Goal: Information Seeking & Learning: Learn about a topic

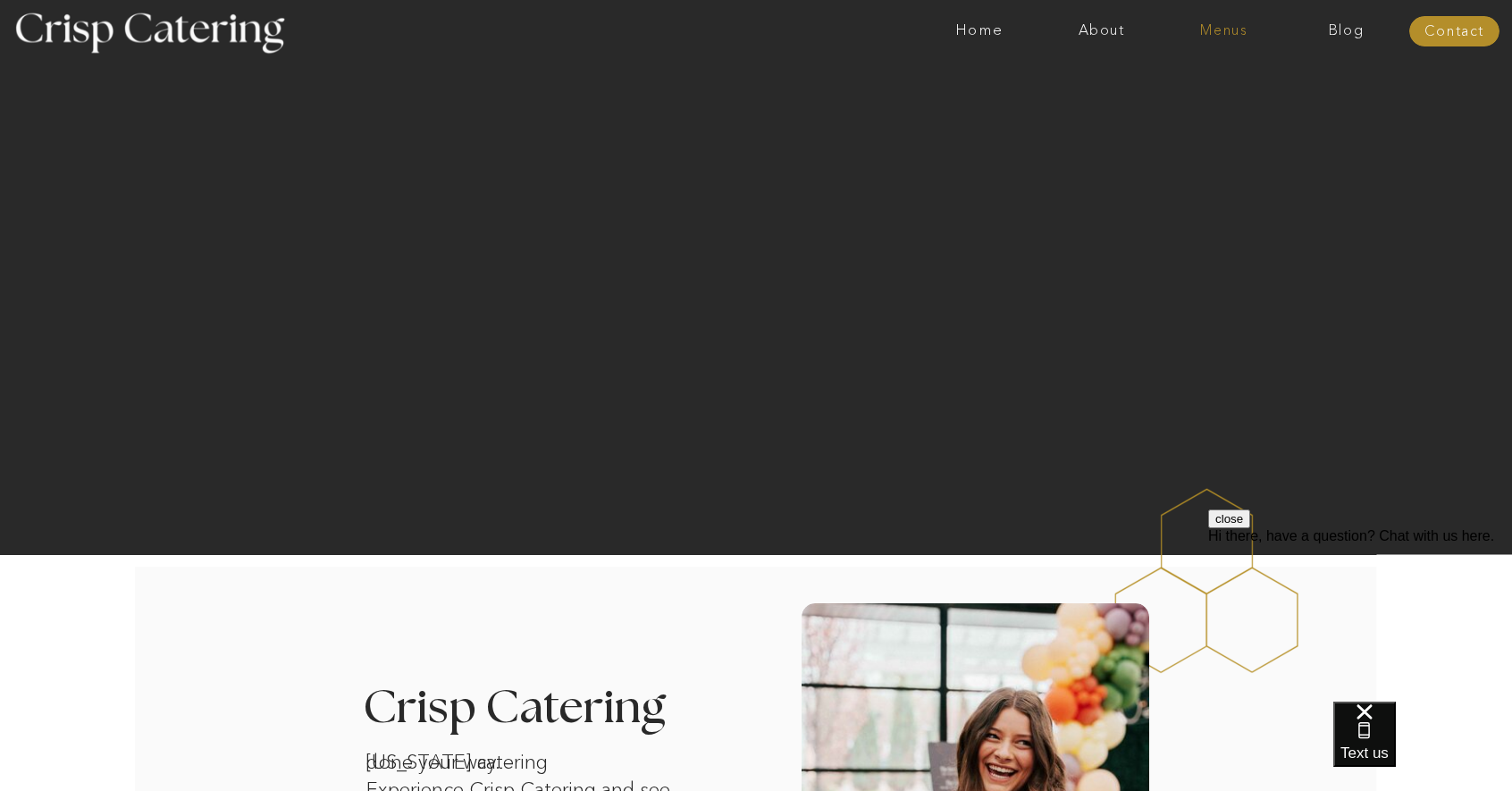
click at [1224, 33] on nav "Menus" at bounding box center [1223, 30] width 122 height 18
click at [1203, 101] on nav "Winter (Sep-Feb)" at bounding box center [1222, 105] width 147 height 17
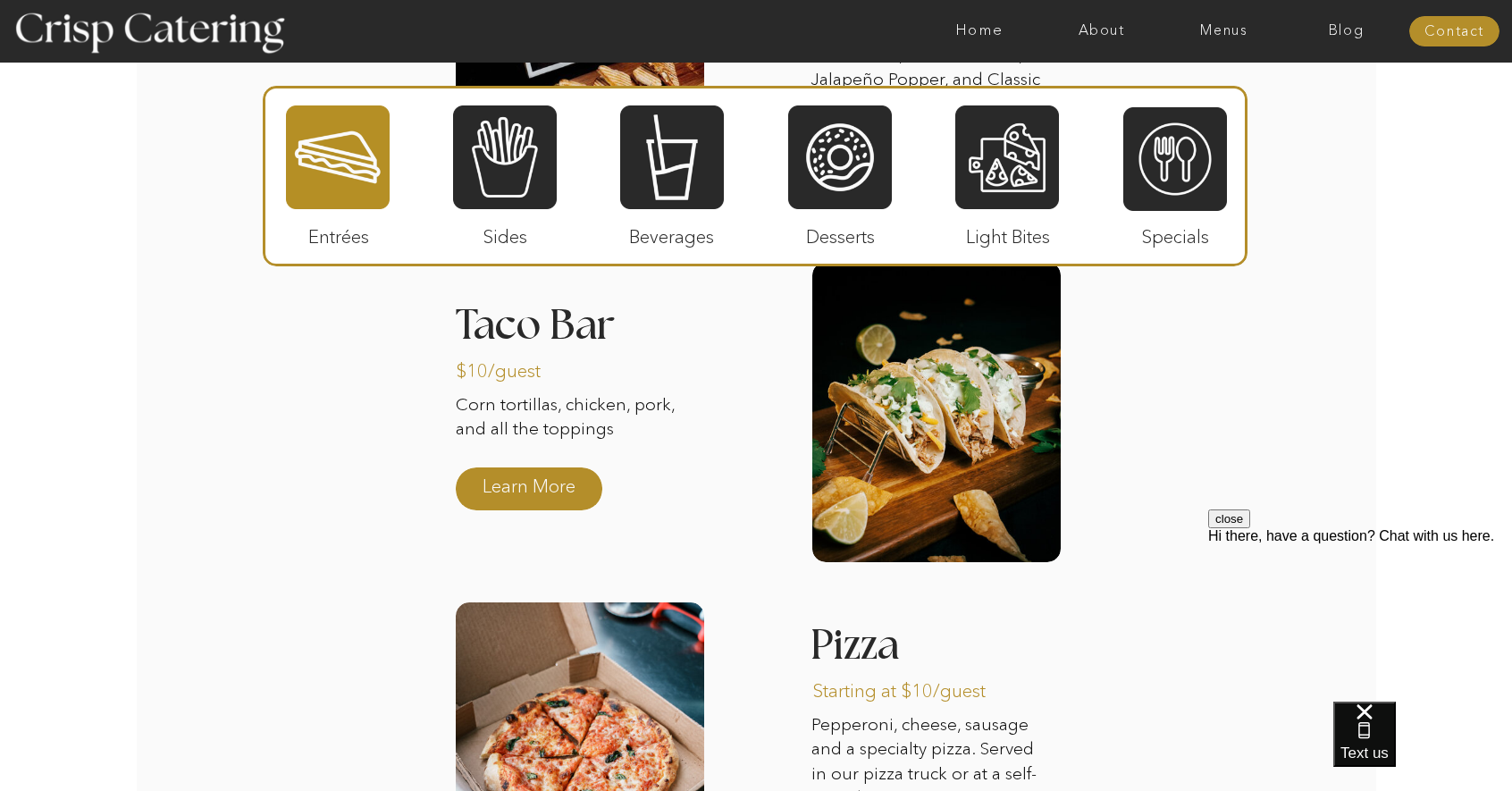
scroll to position [2592, 0]
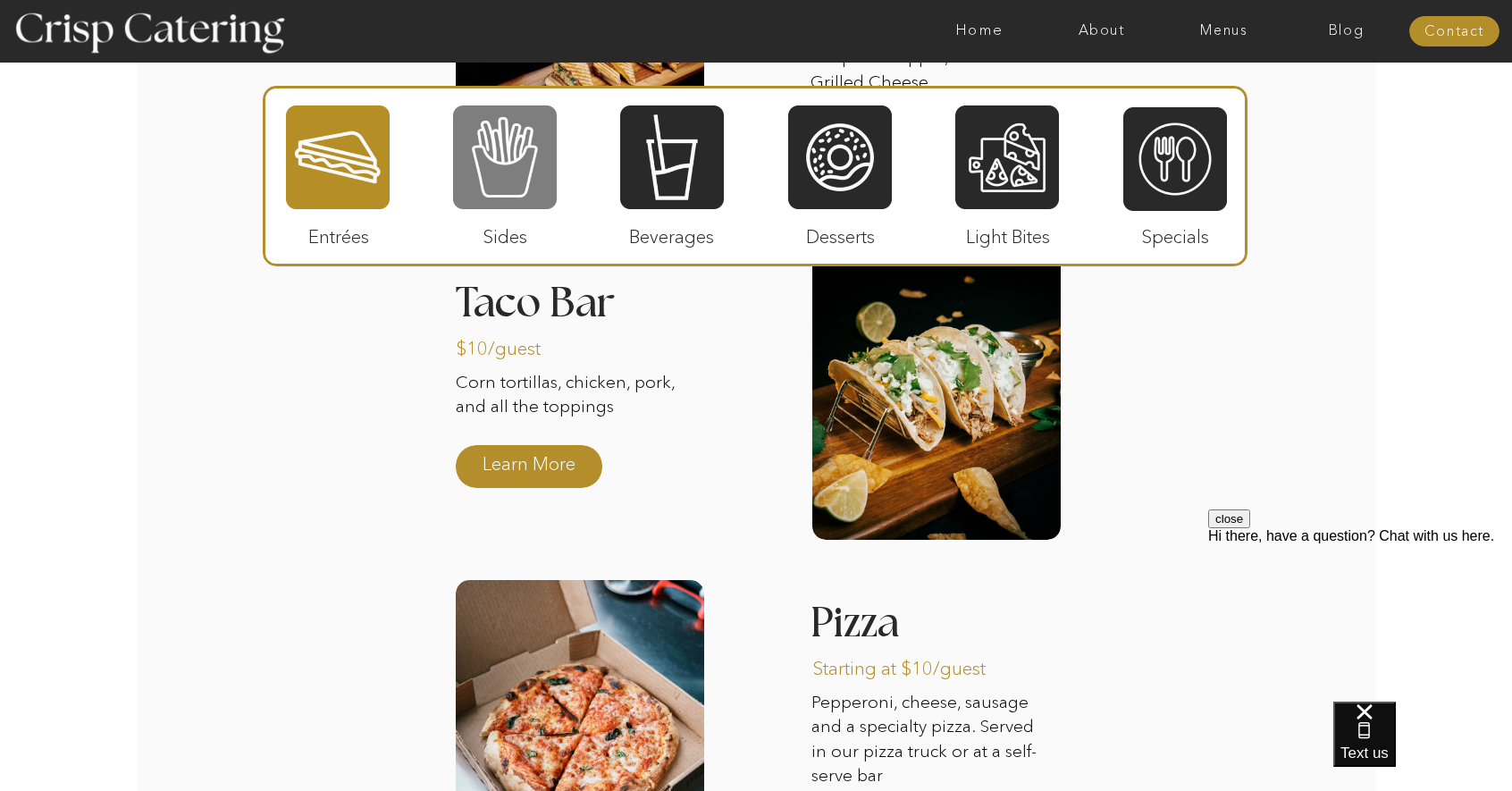
click at [514, 174] on div at bounding box center [504, 157] width 104 height 108
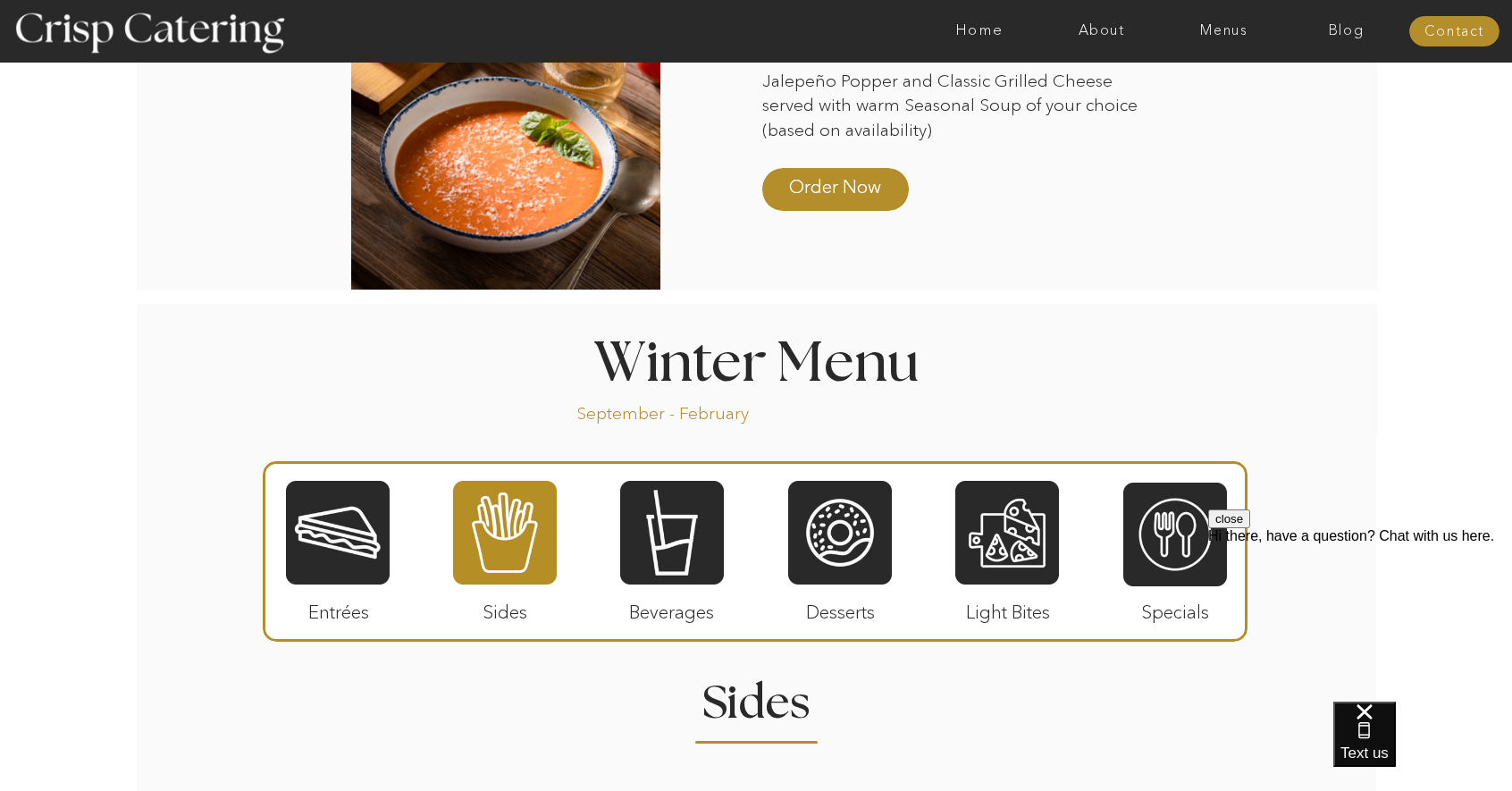
scroll to position [1698, 0]
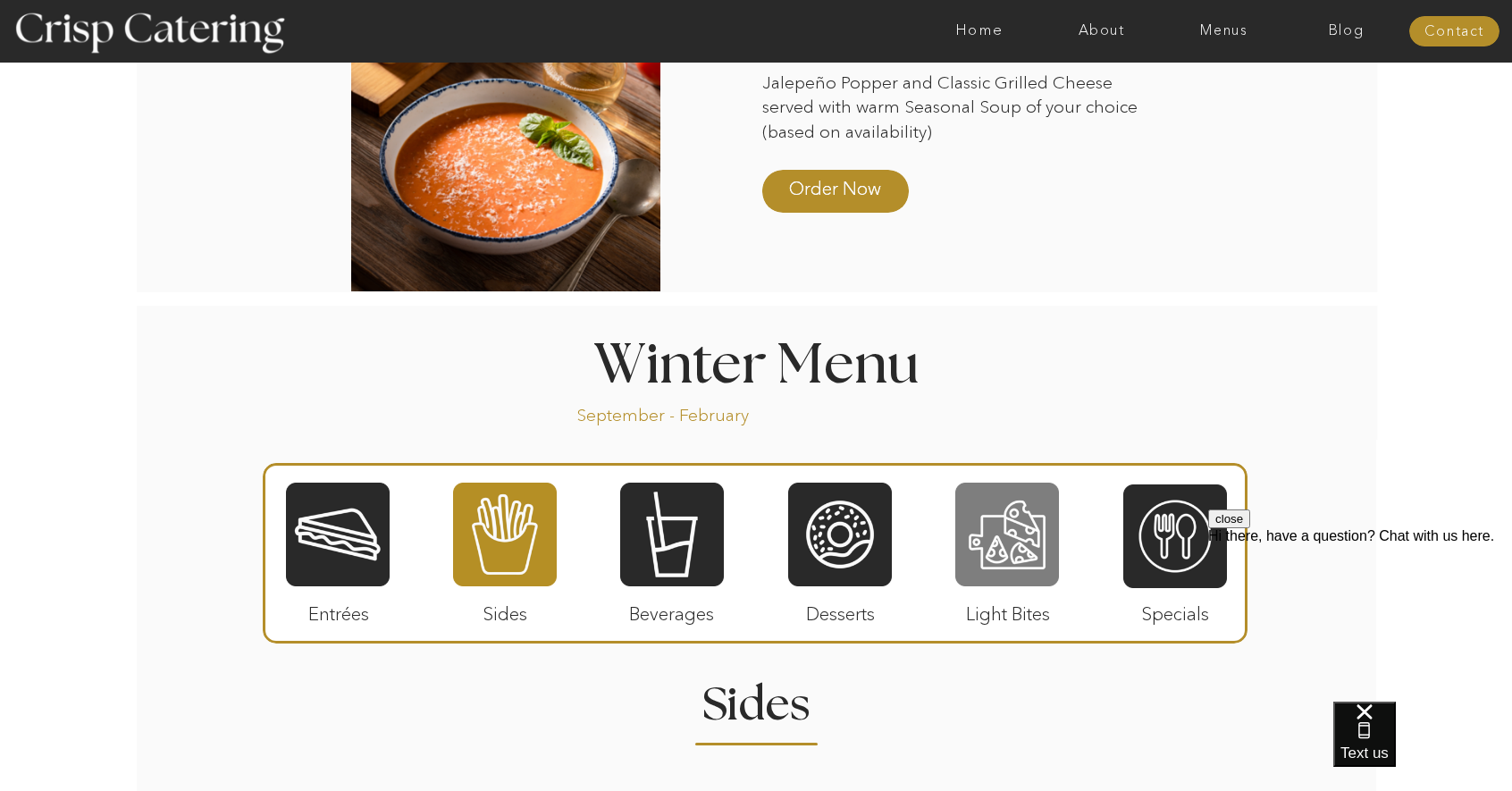
click at [985, 548] on div at bounding box center [1007, 535] width 104 height 108
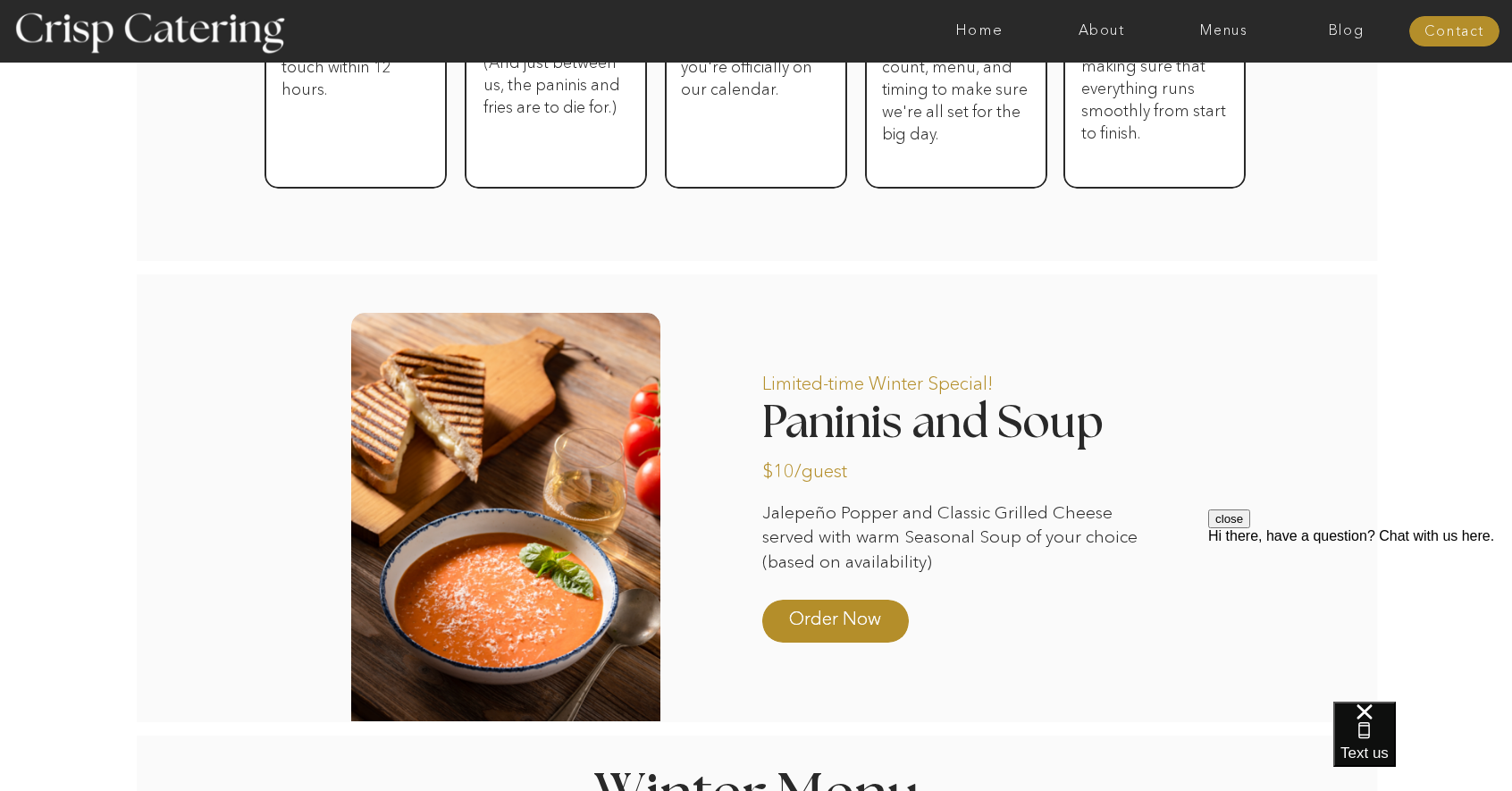
scroll to position [1341, 0]
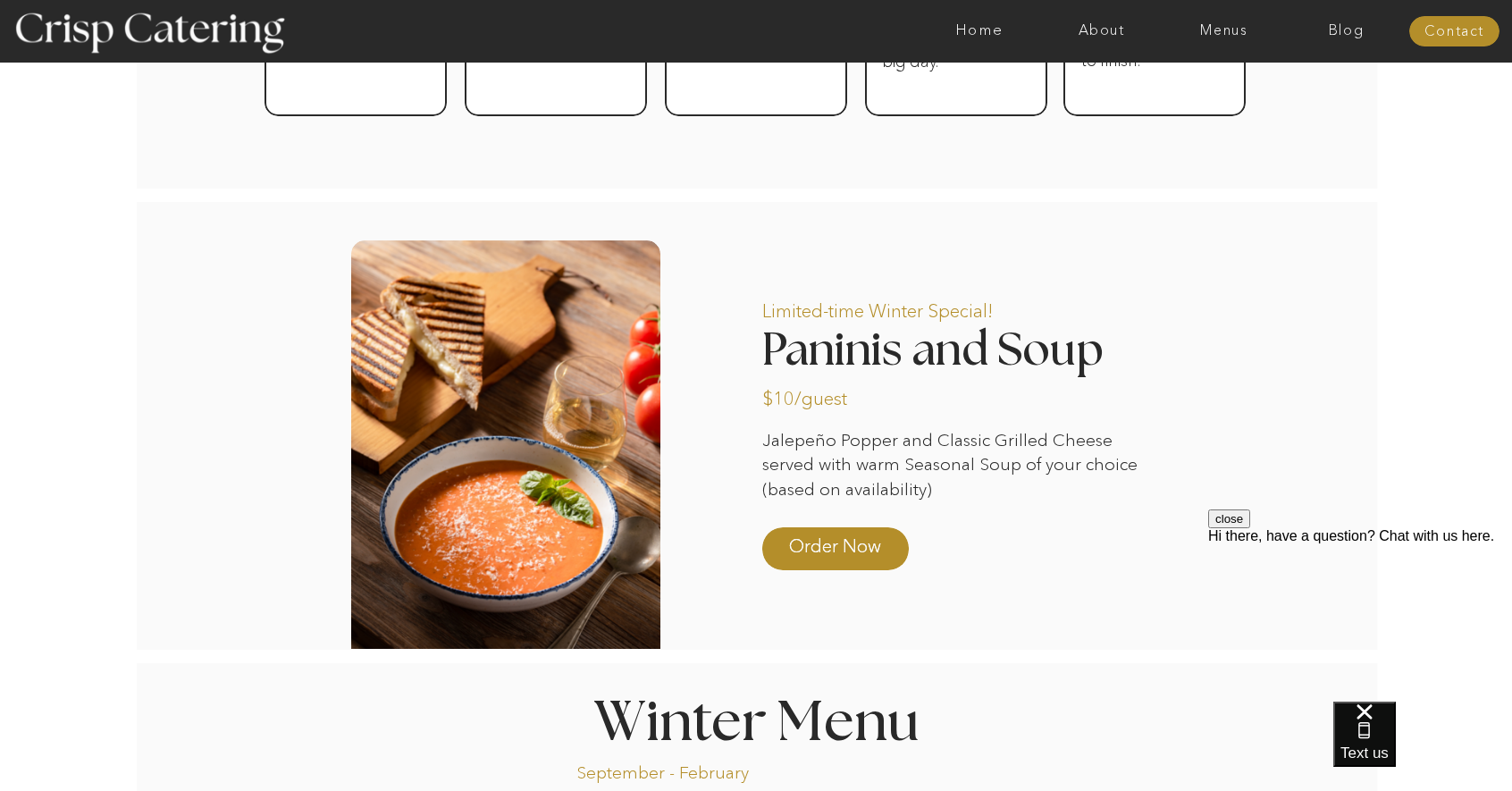
click at [477, 301] on div at bounding box center [506, 444] width 310 height 409
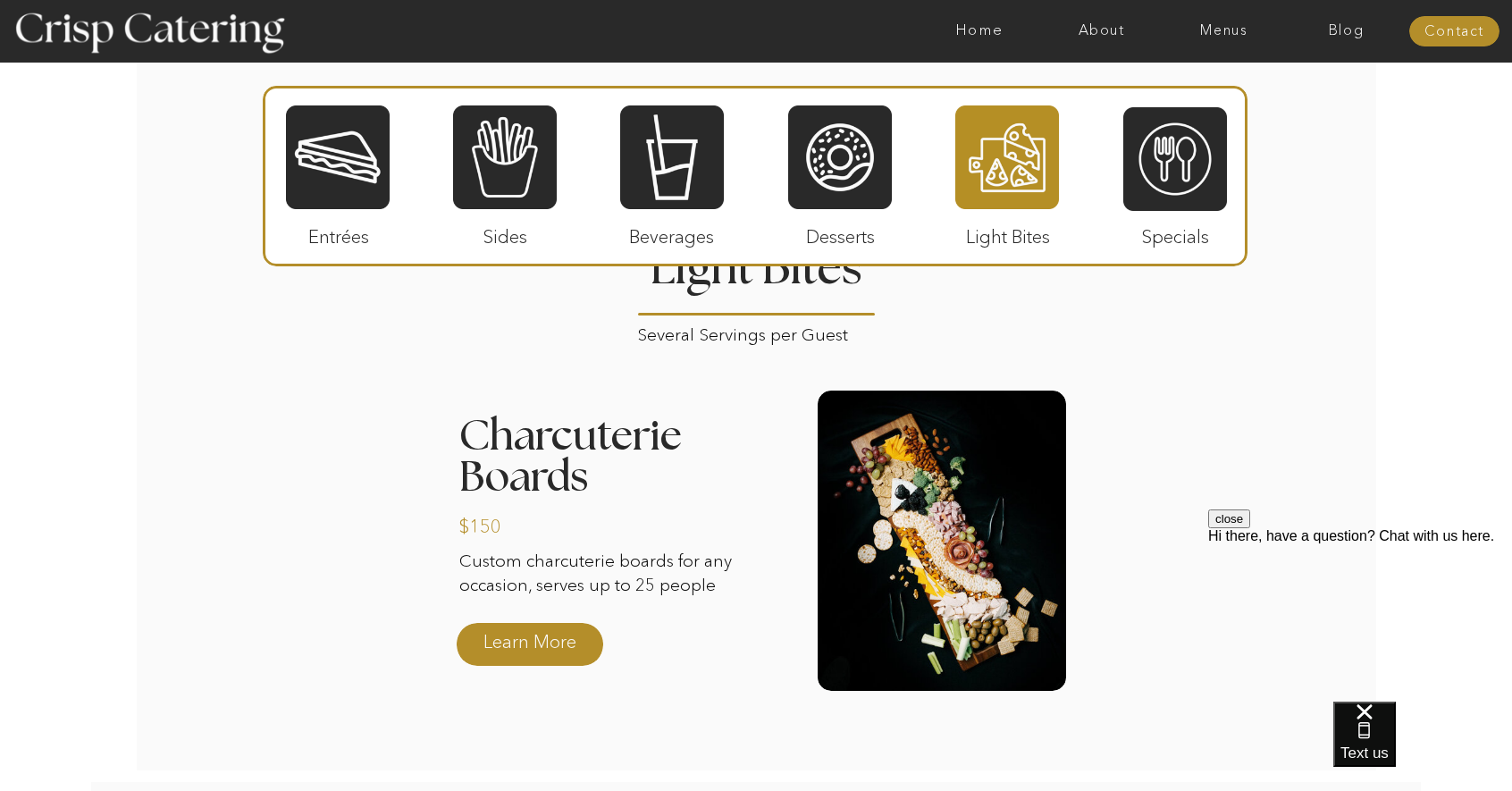
scroll to position [2145, 0]
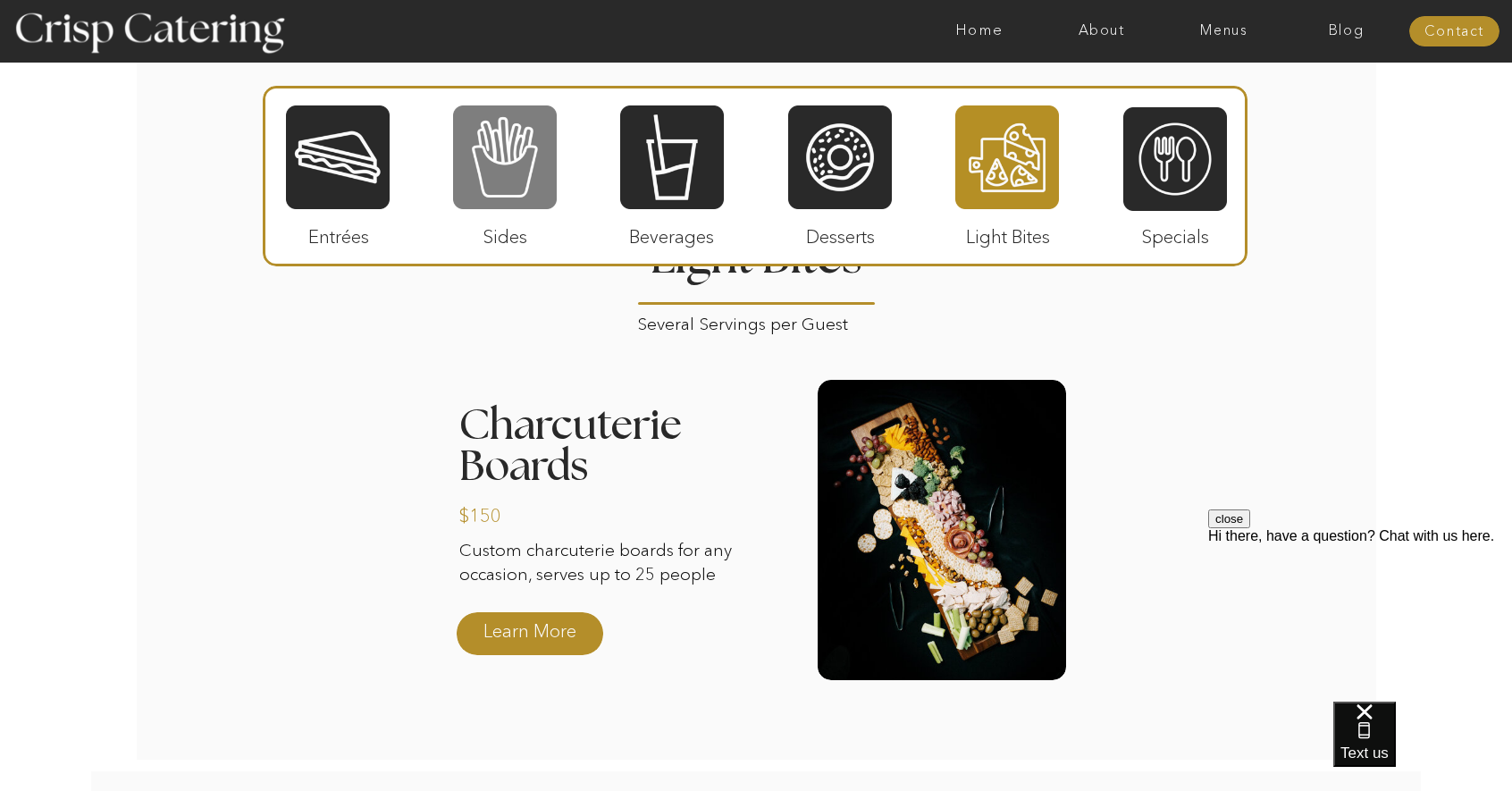
click at [538, 139] on div at bounding box center [504, 157] width 104 height 108
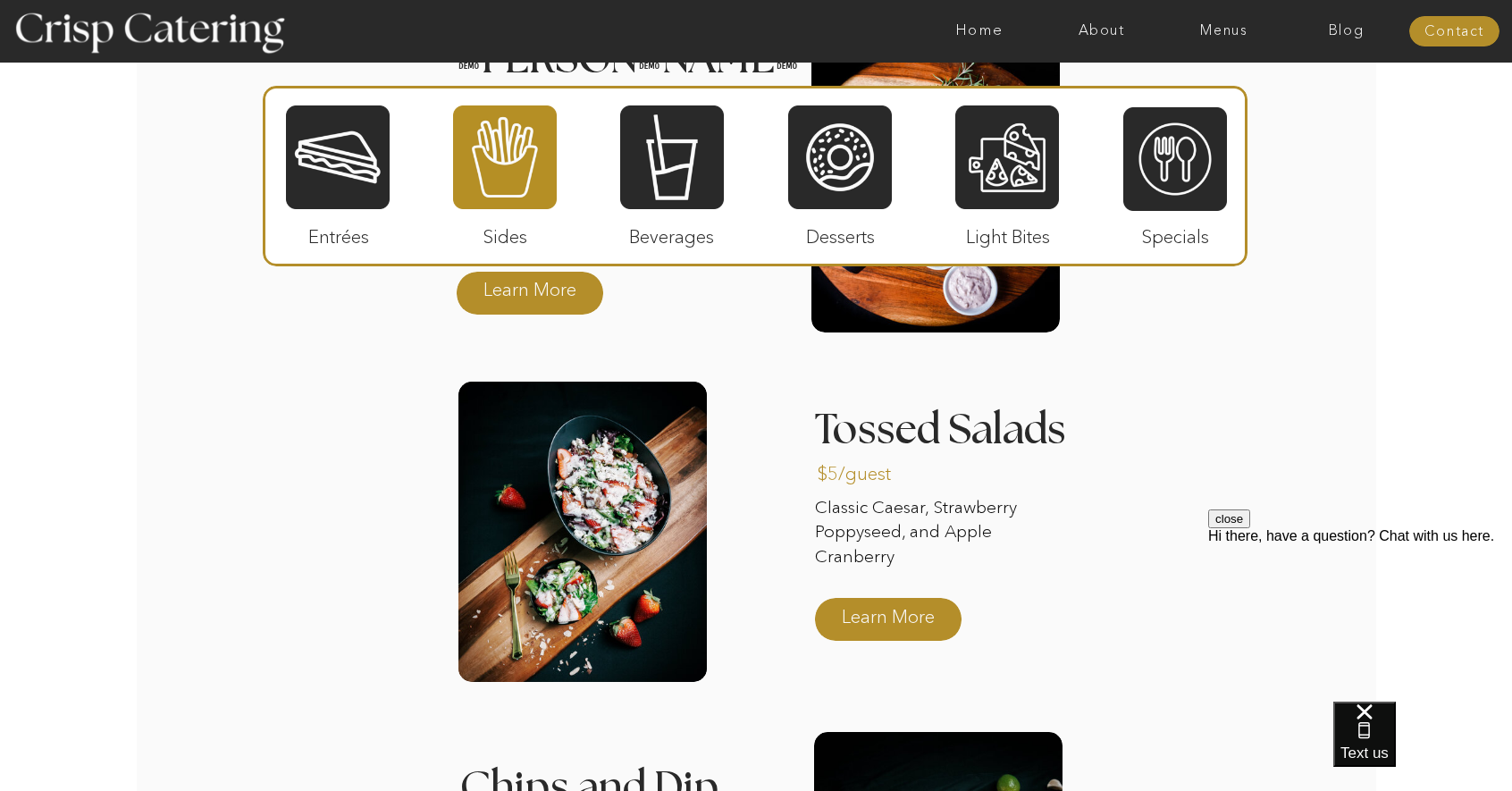
scroll to position [2503, 0]
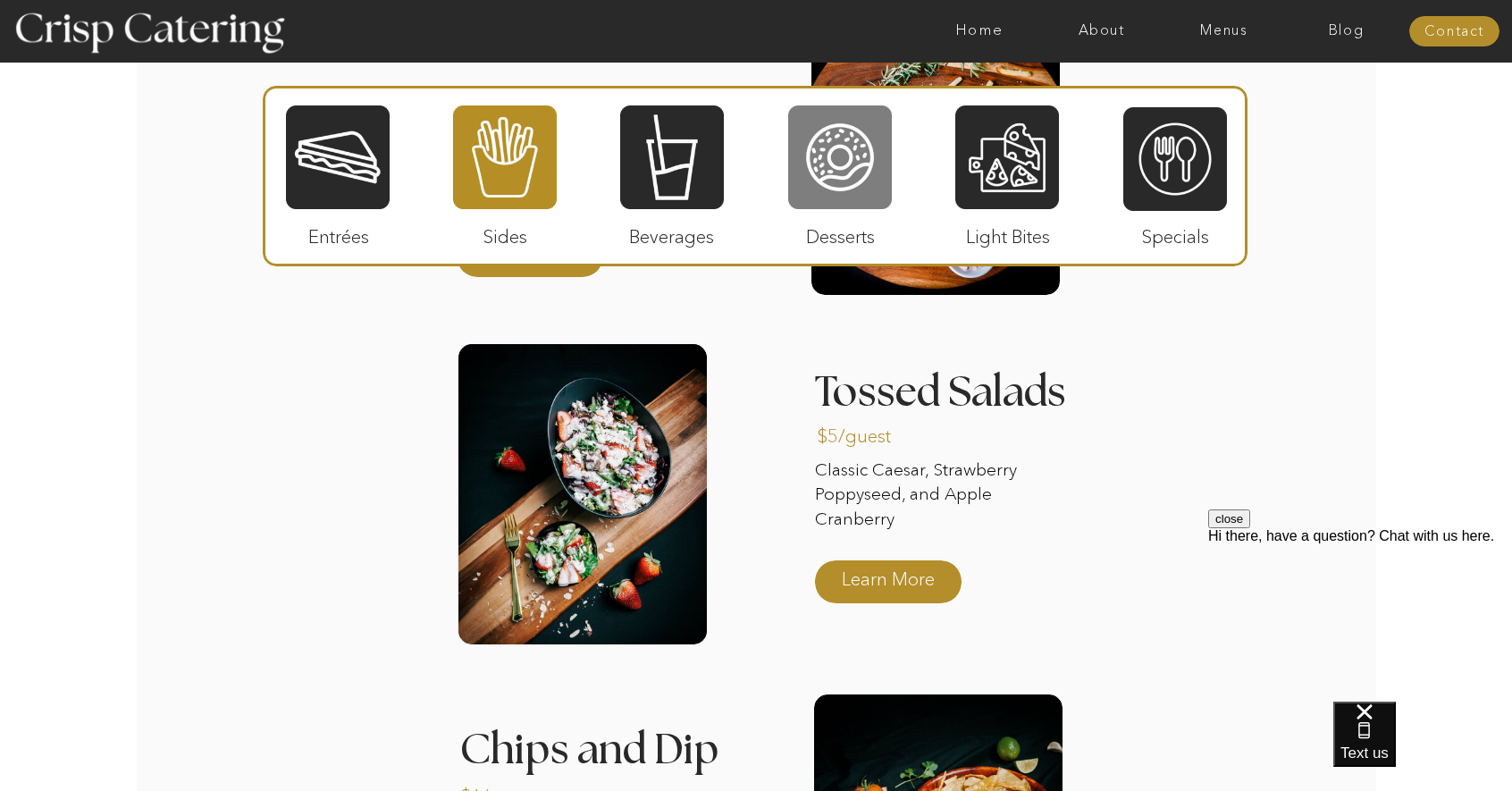
click at [869, 161] on div at bounding box center [839, 157] width 104 height 108
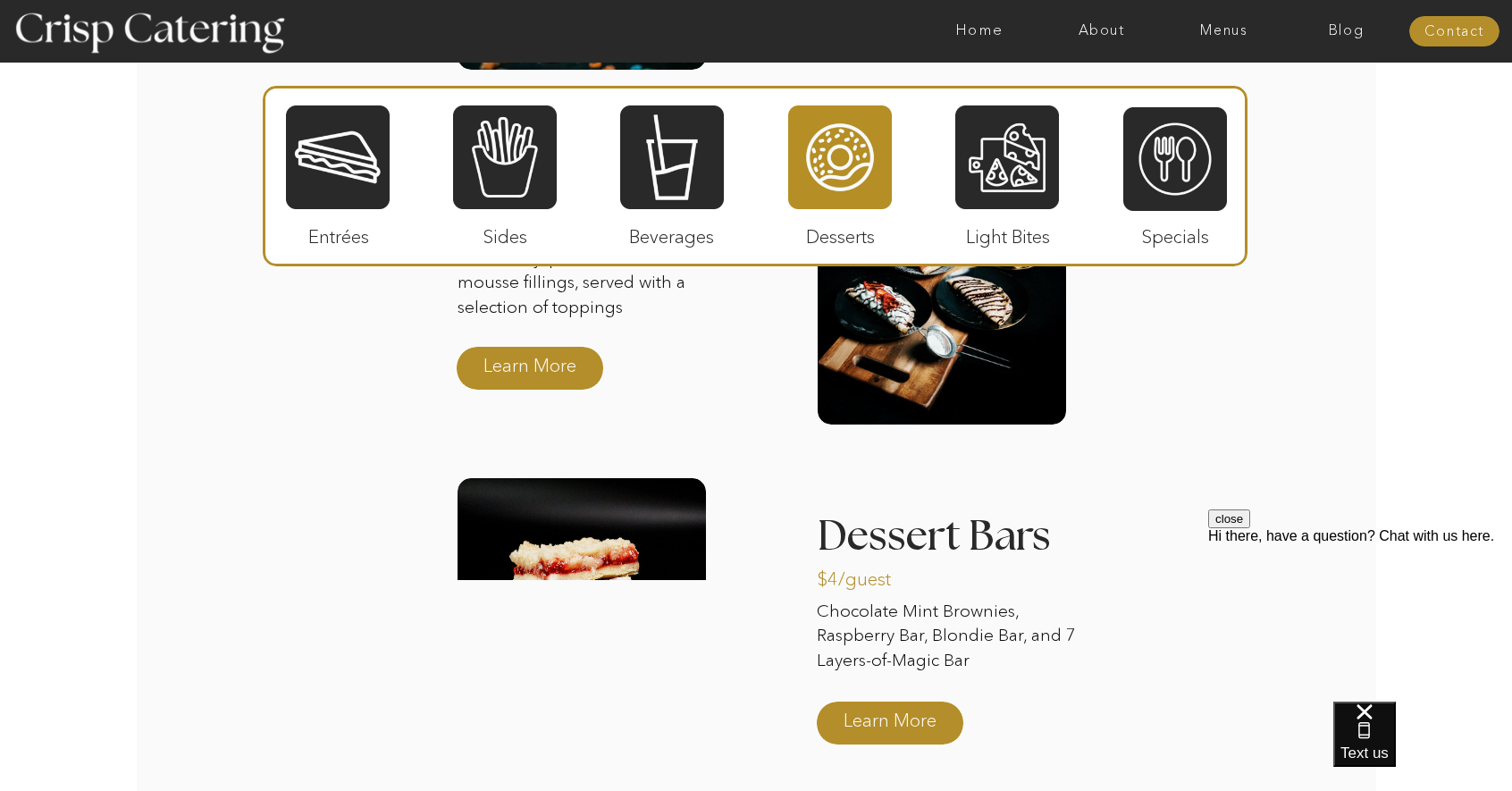
scroll to position [2860, 0]
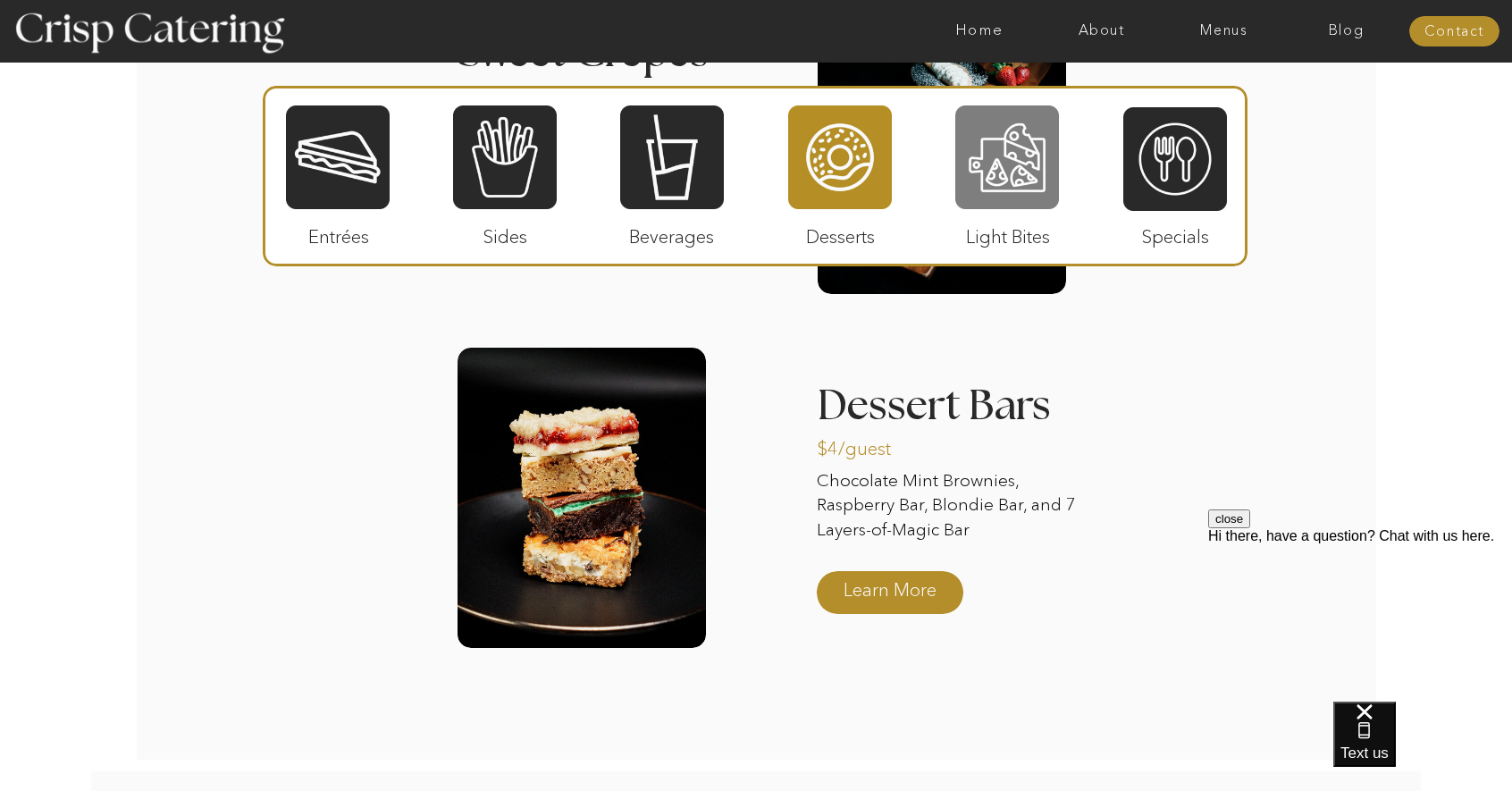
click at [1023, 158] on div at bounding box center [1007, 157] width 104 height 108
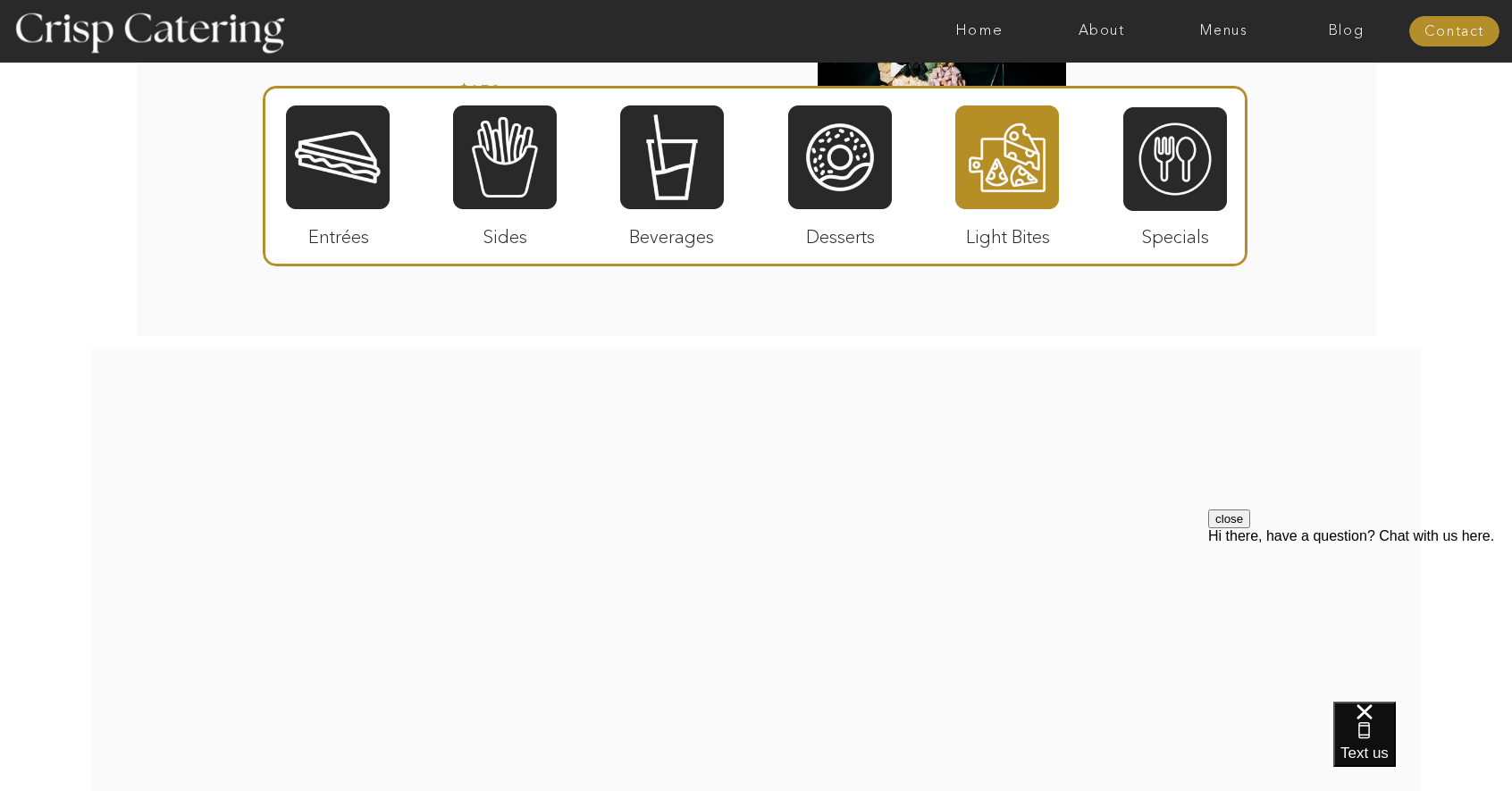
scroll to position [2503, 0]
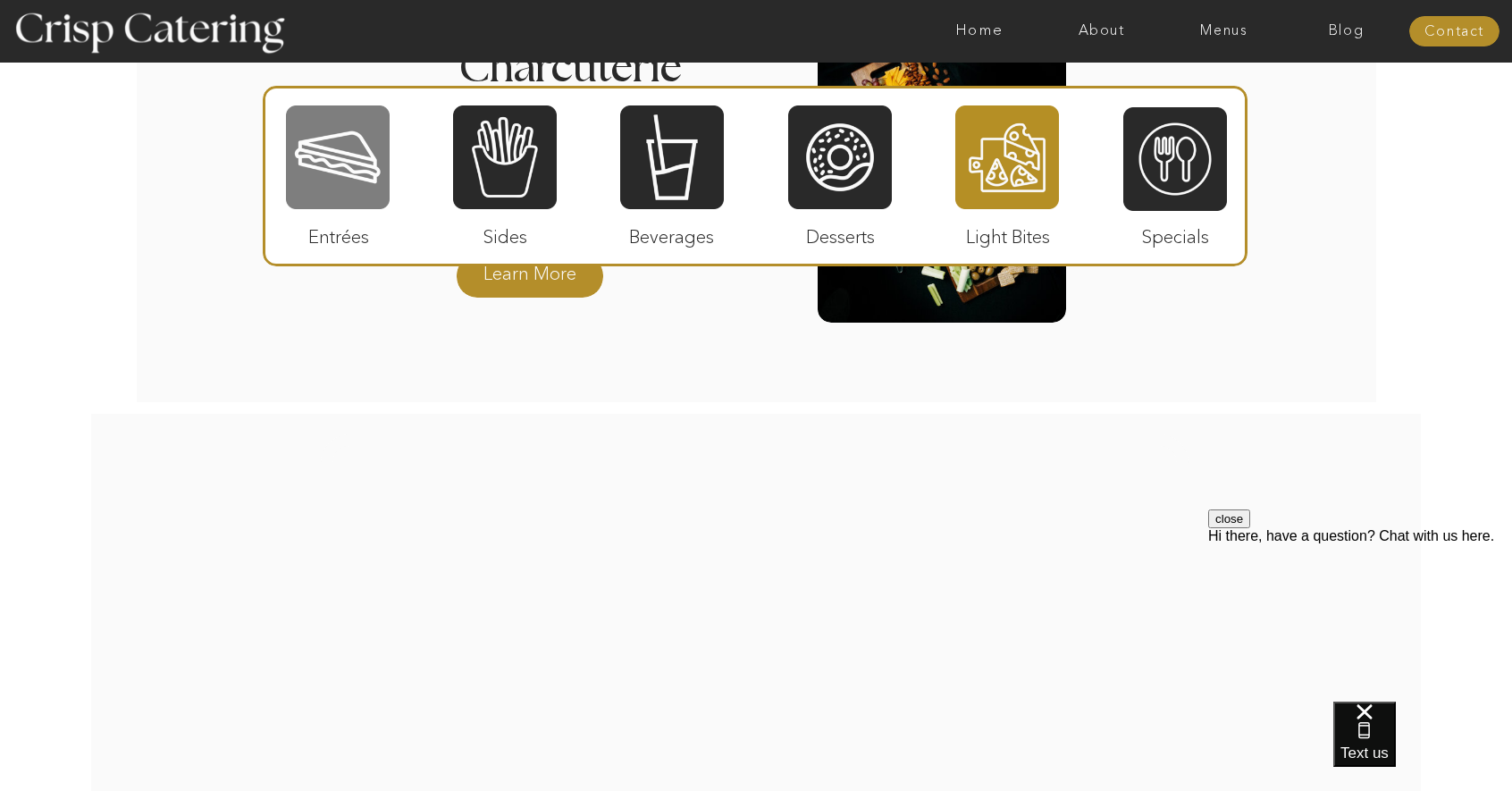
click at [335, 118] on div at bounding box center [337, 157] width 104 height 108
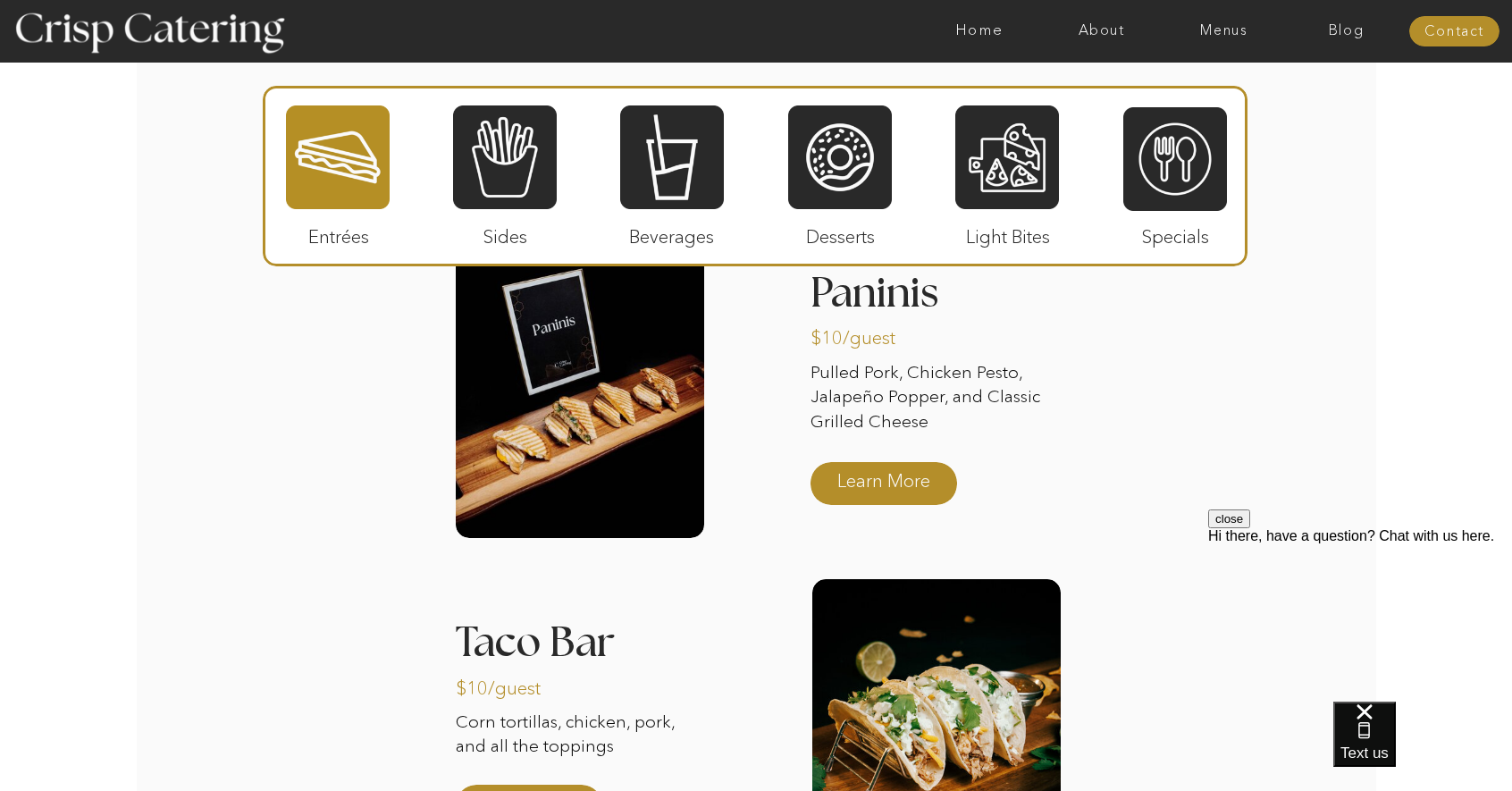
scroll to position [2413, 0]
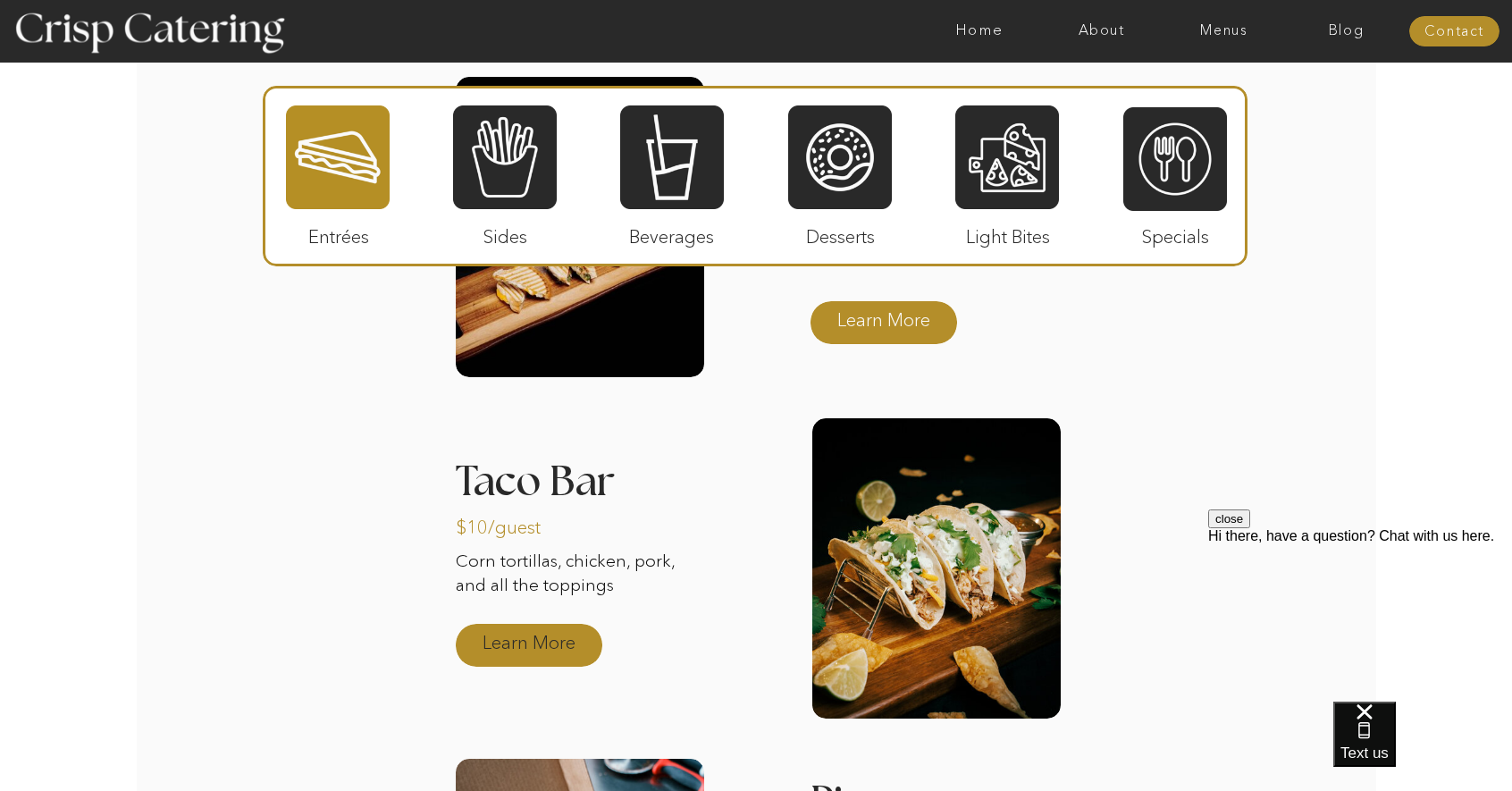
click at [544, 636] on p "Learn More" at bounding box center [528, 640] width 119 height 51
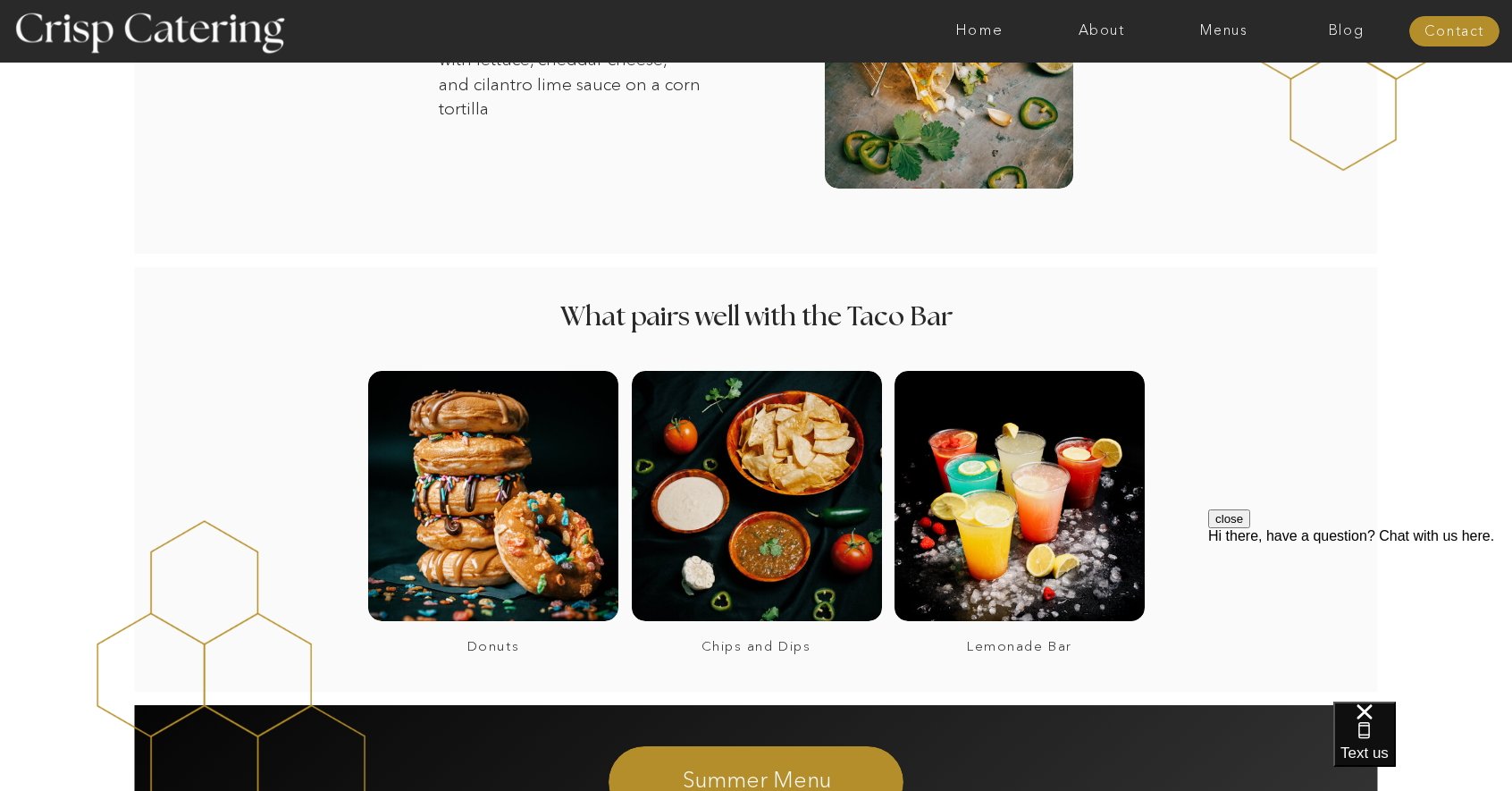
scroll to position [1162, 0]
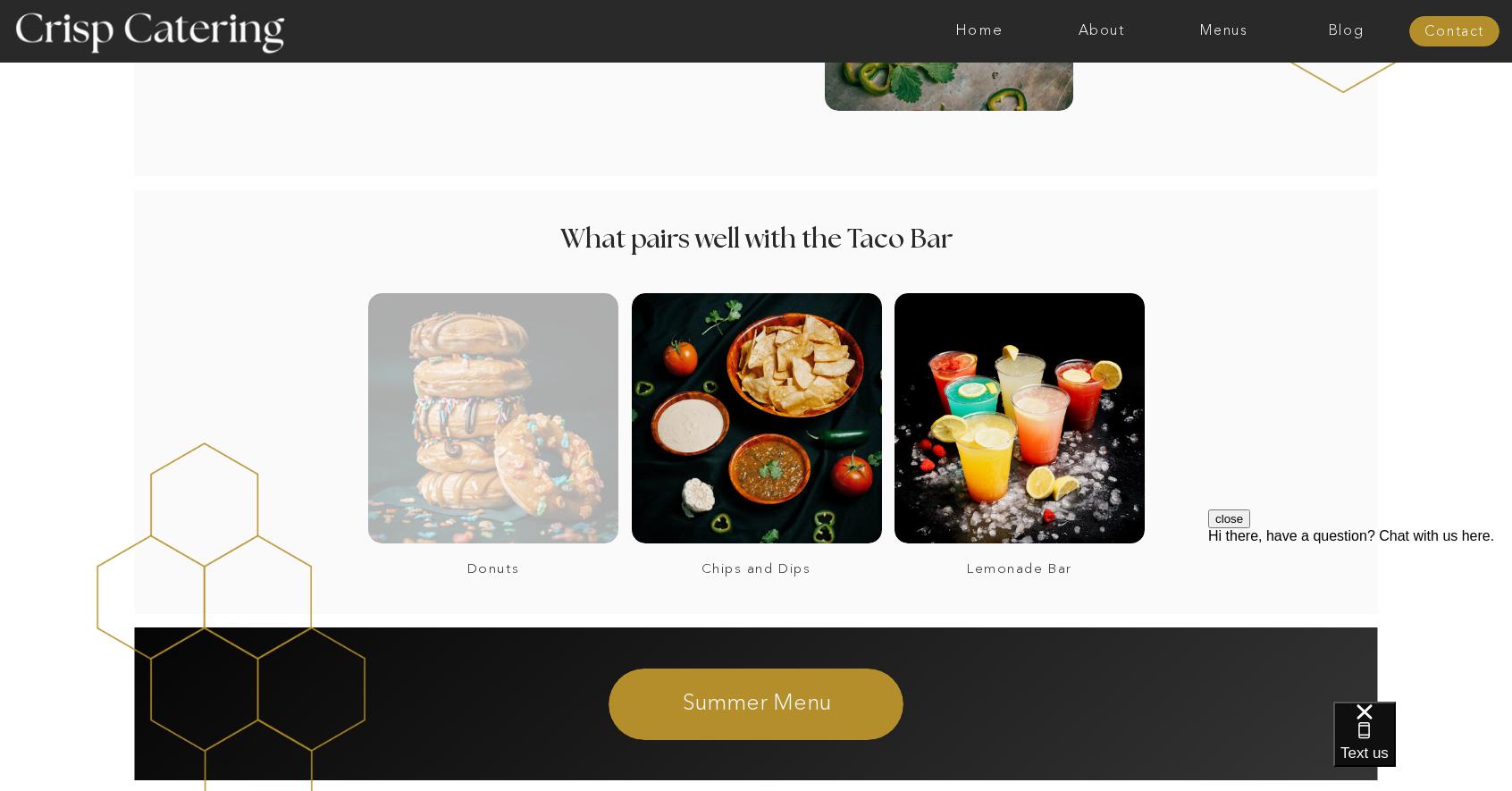
click at [484, 368] on div at bounding box center [493, 418] width 251 height 251
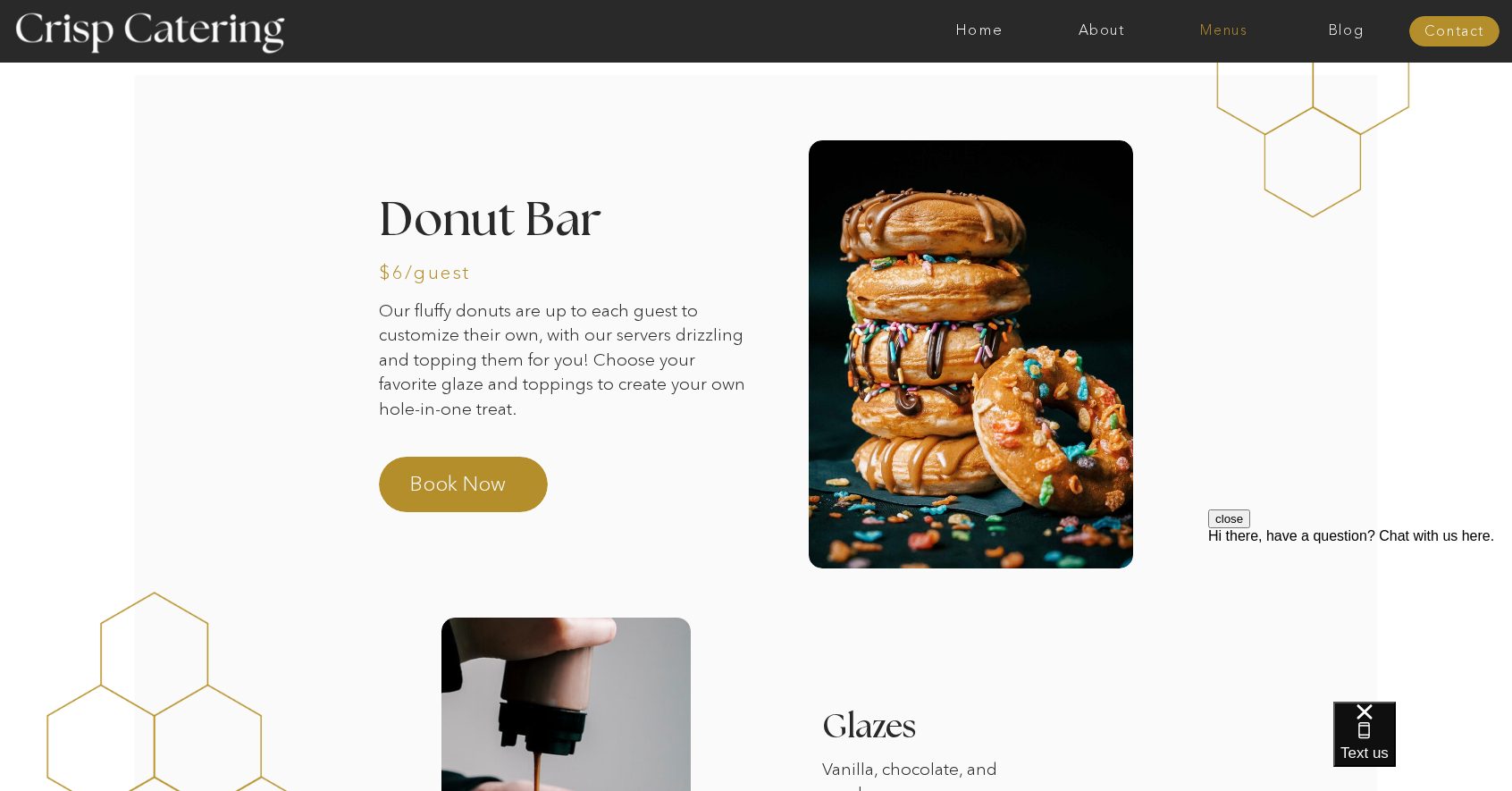
click at [1230, 35] on nav "Menus" at bounding box center [1223, 30] width 122 height 18
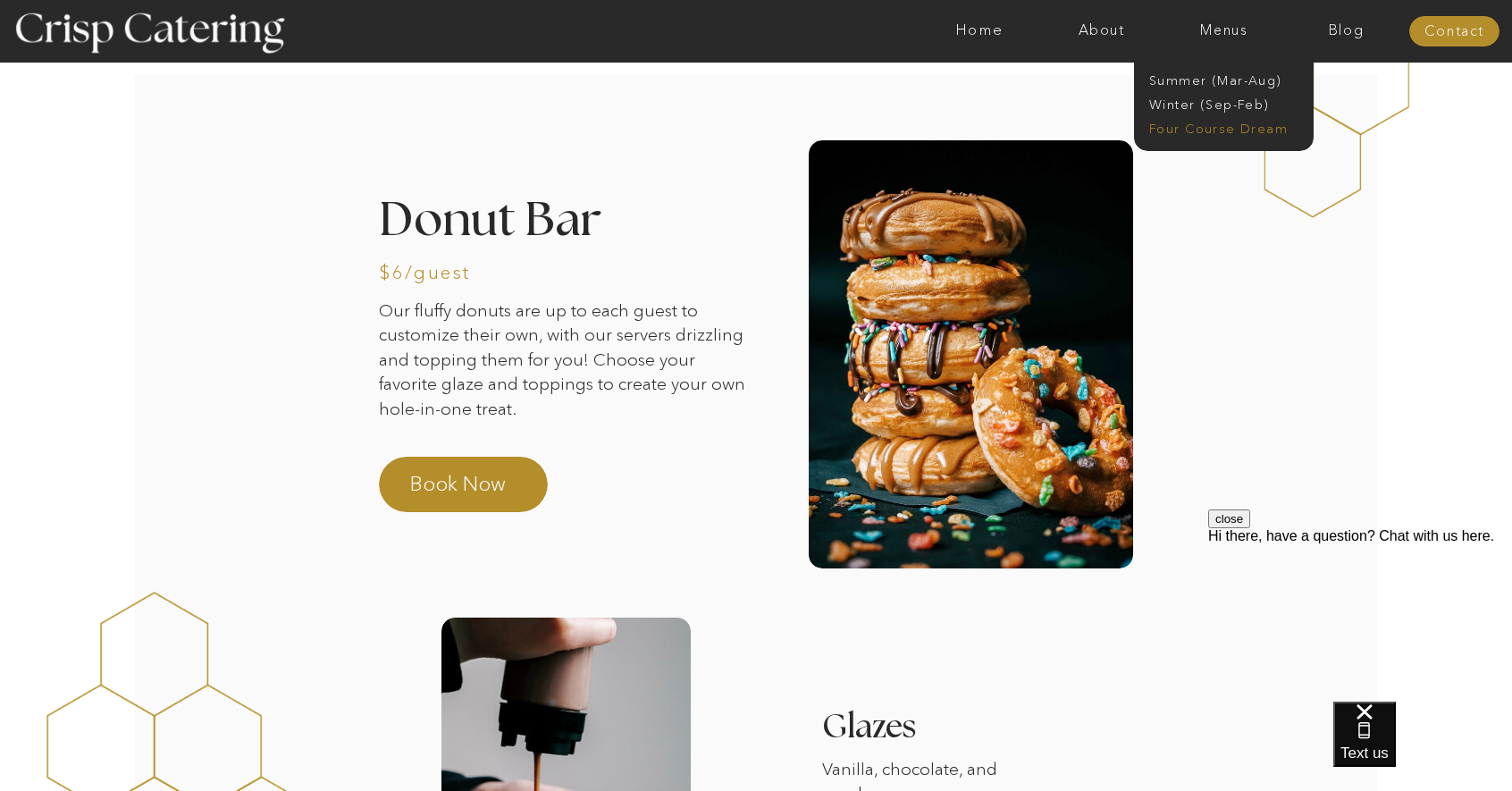
click at [1215, 127] on nav "Four Course Dream" at bounding box center [1229, 130] width 160 height 17
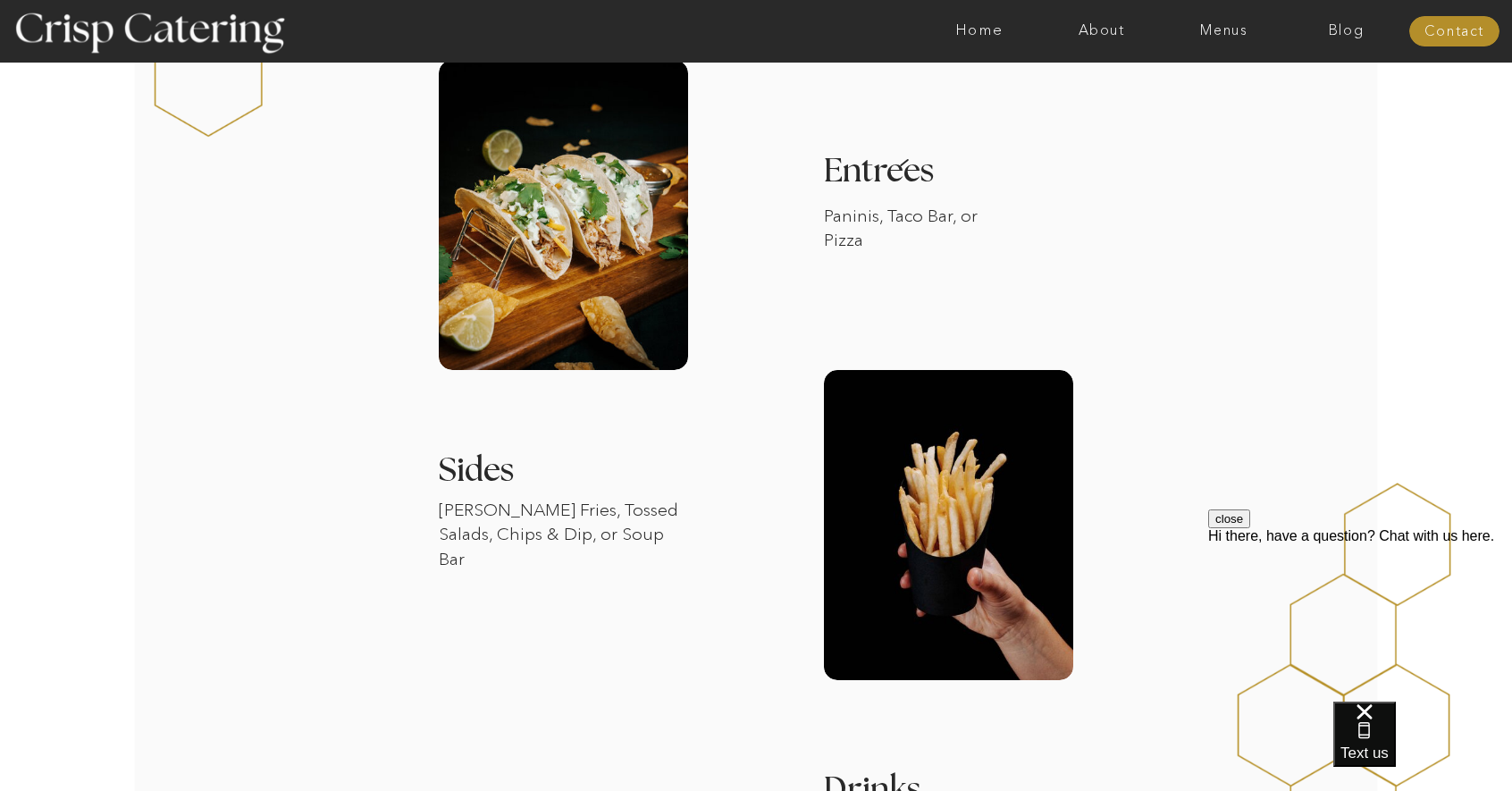
scroll to position [1609, 0]
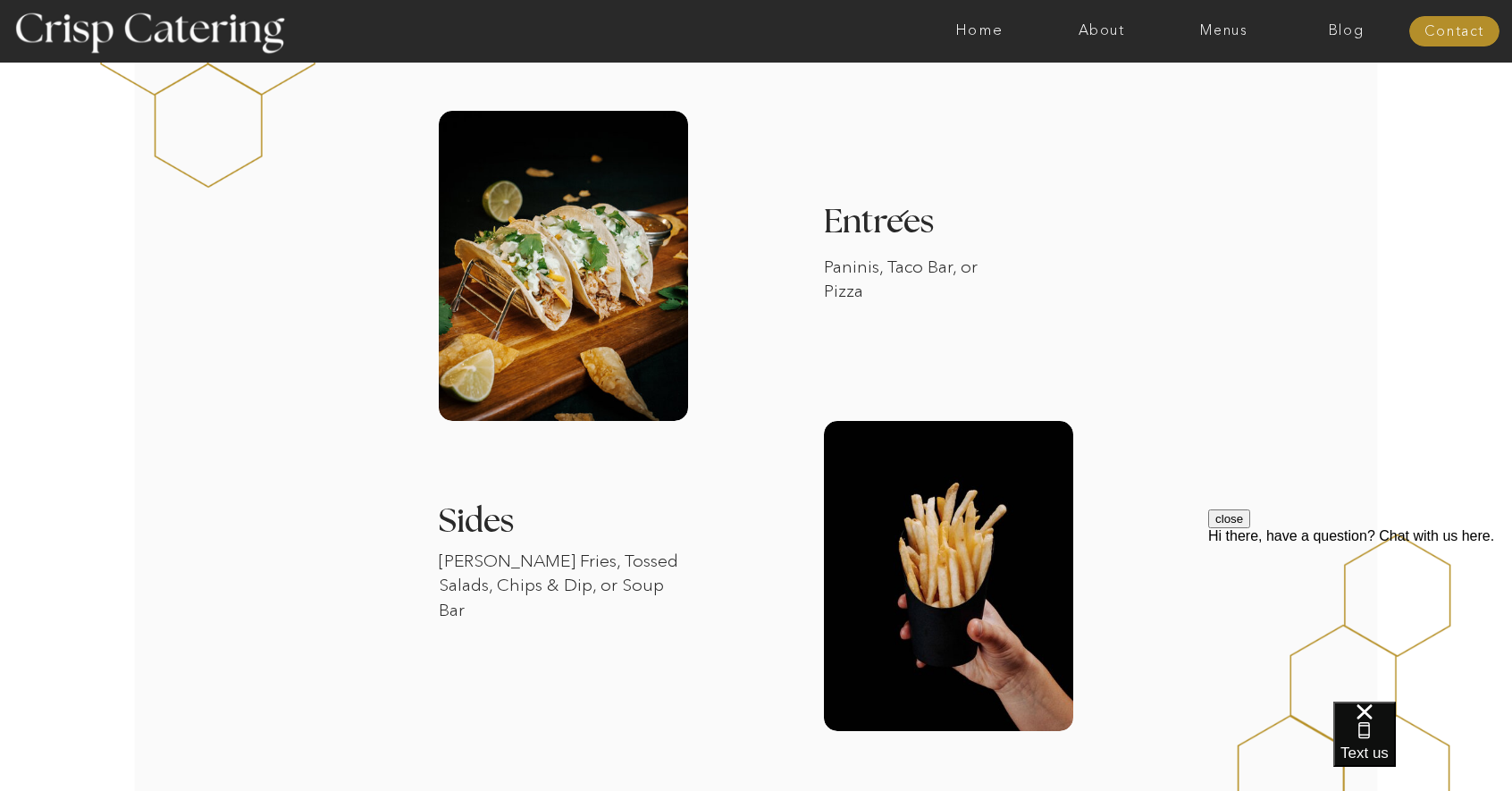
click at [575, 255] on div at bounding box center [563, 265] width 250 height 310
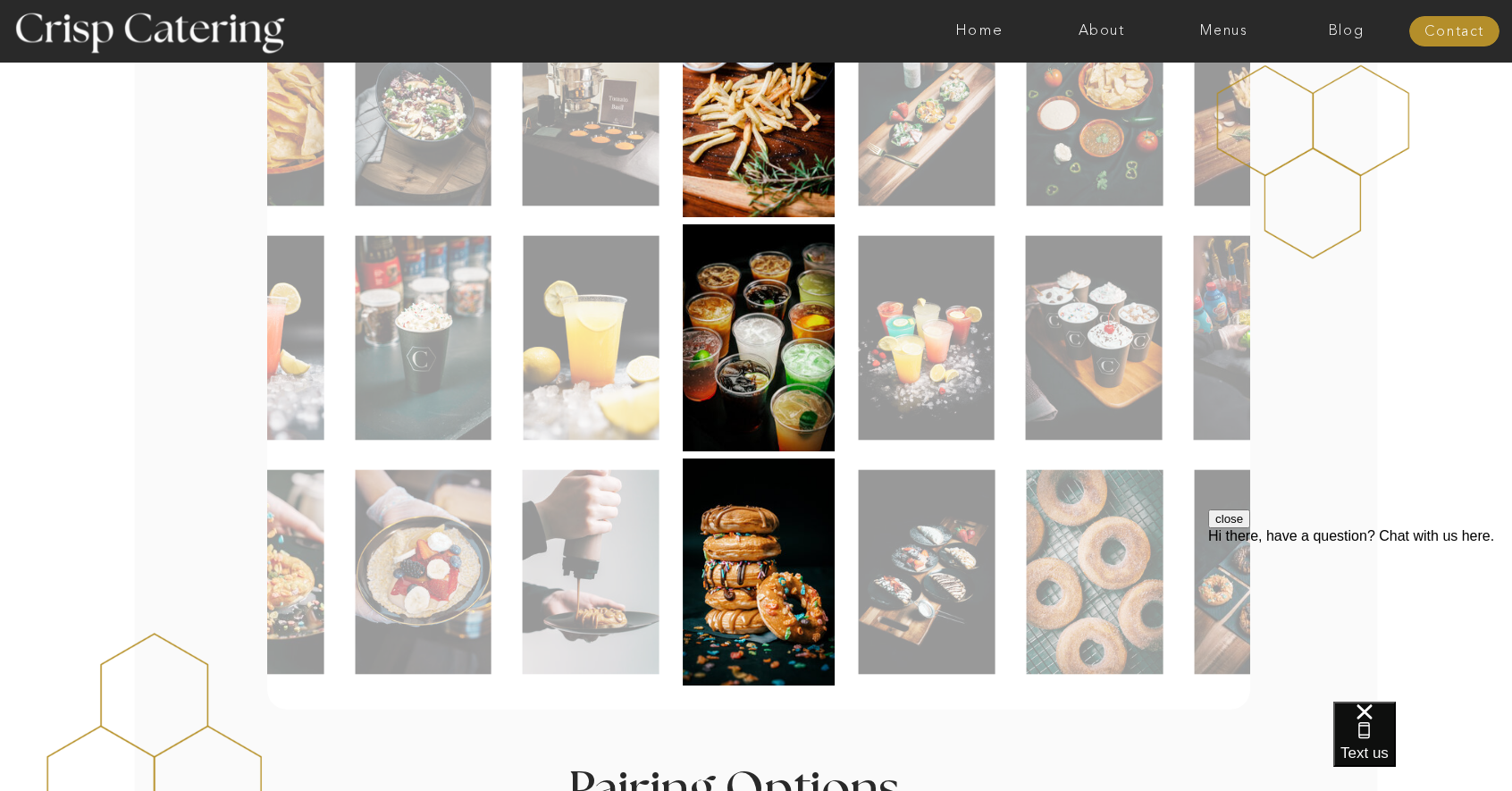
scroll to position [804, 0]
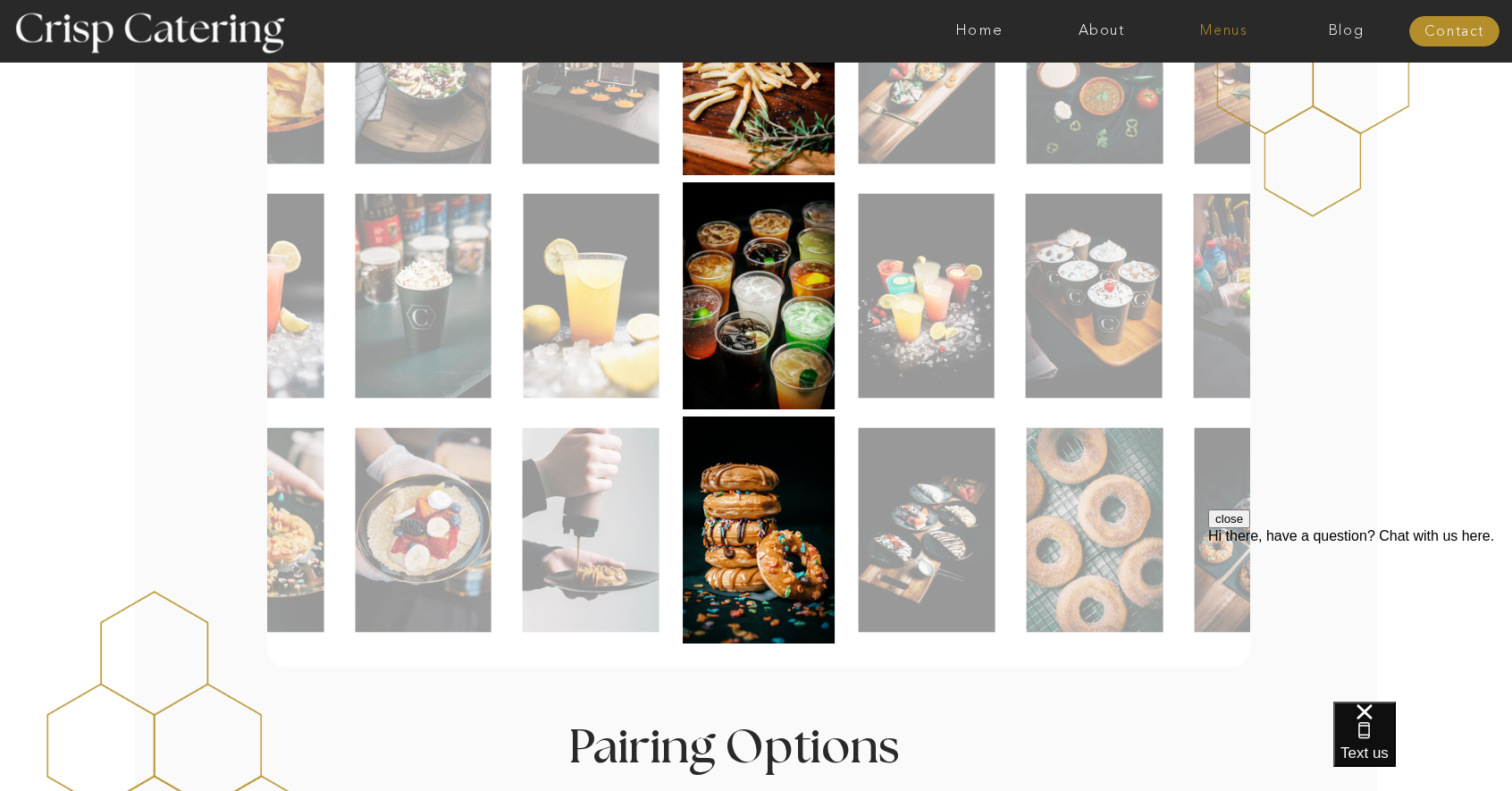
click at [1213, 25] on nav "Menus" at bounding box center [1223, 30] width 122 height 18
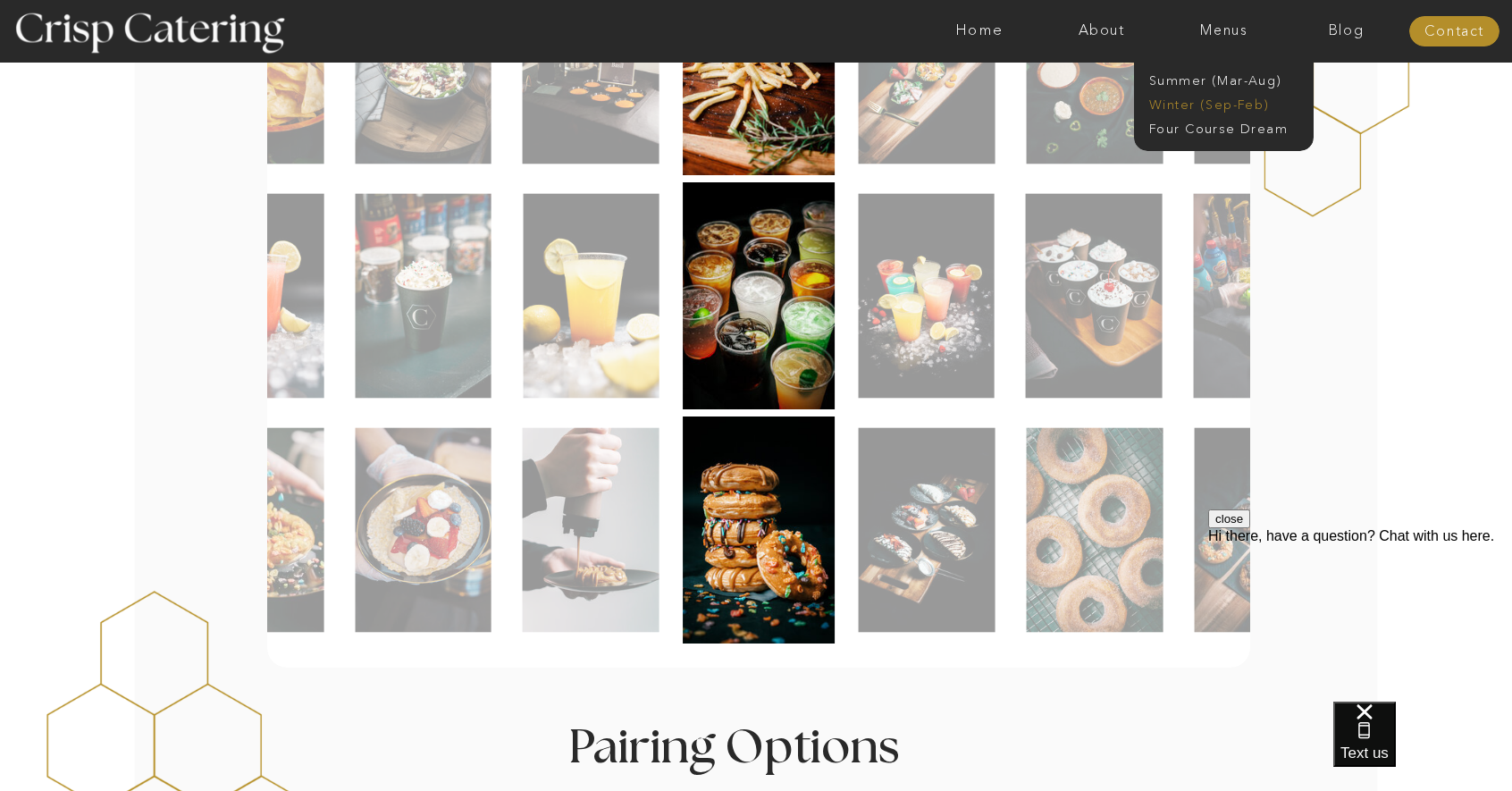
click at [1217, 111] on nav "Winter (Sep-Feb)" at bounding box center [1222, 105] width 147 height 17
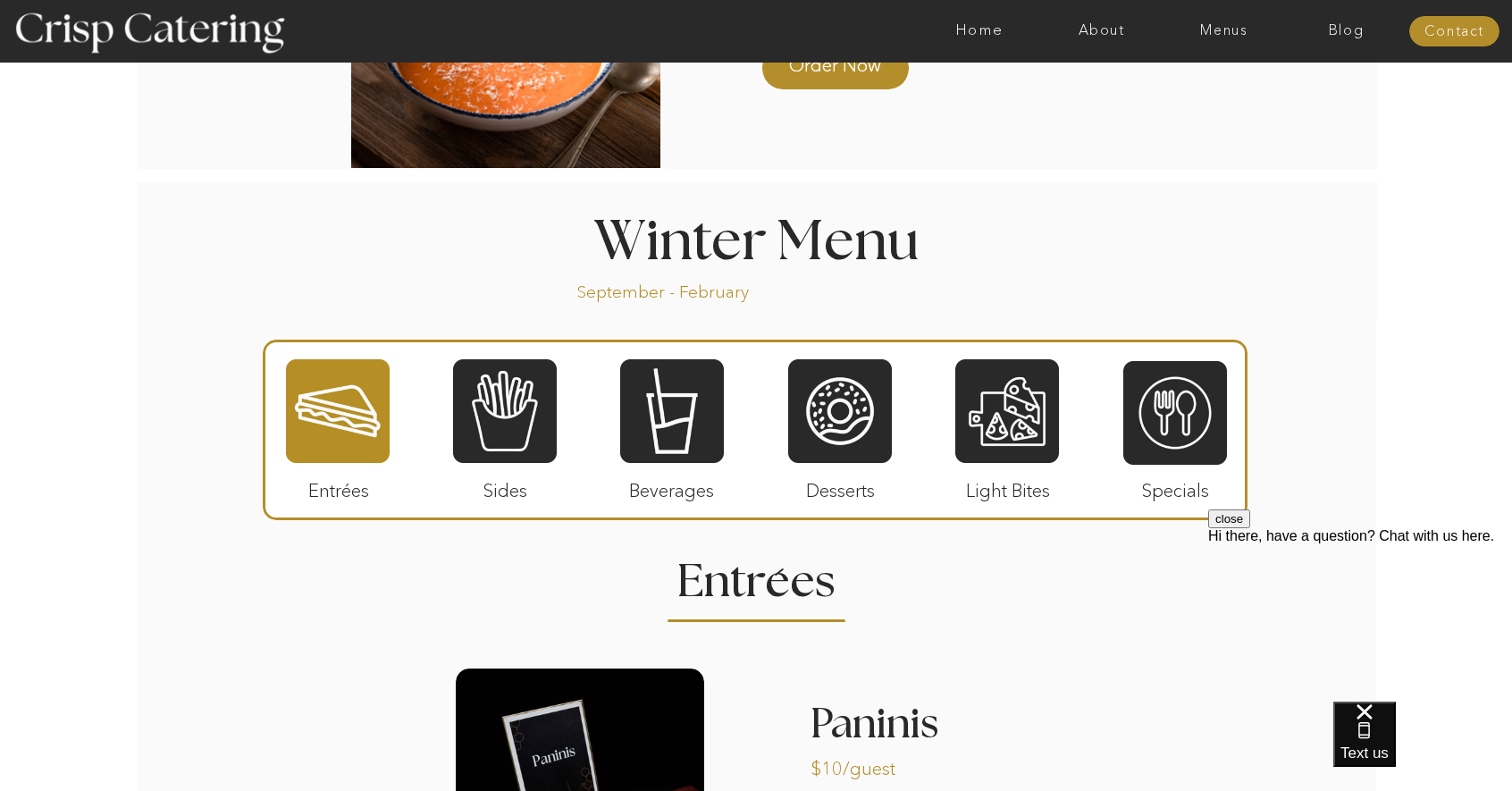
scroll to position [1877, 0]
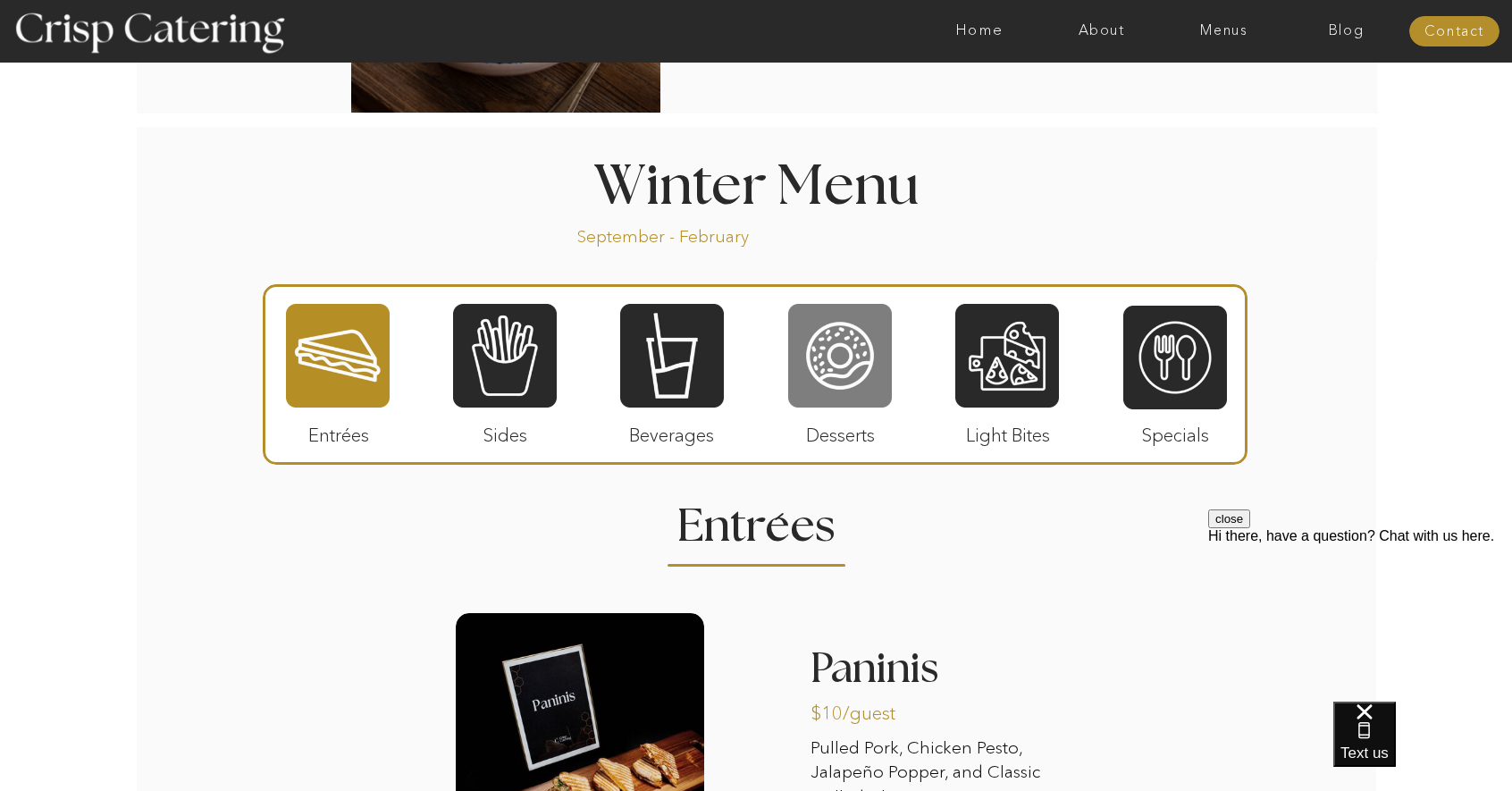
click at [884, 333] on div at bounding box center [839, 355] width 104 height 108
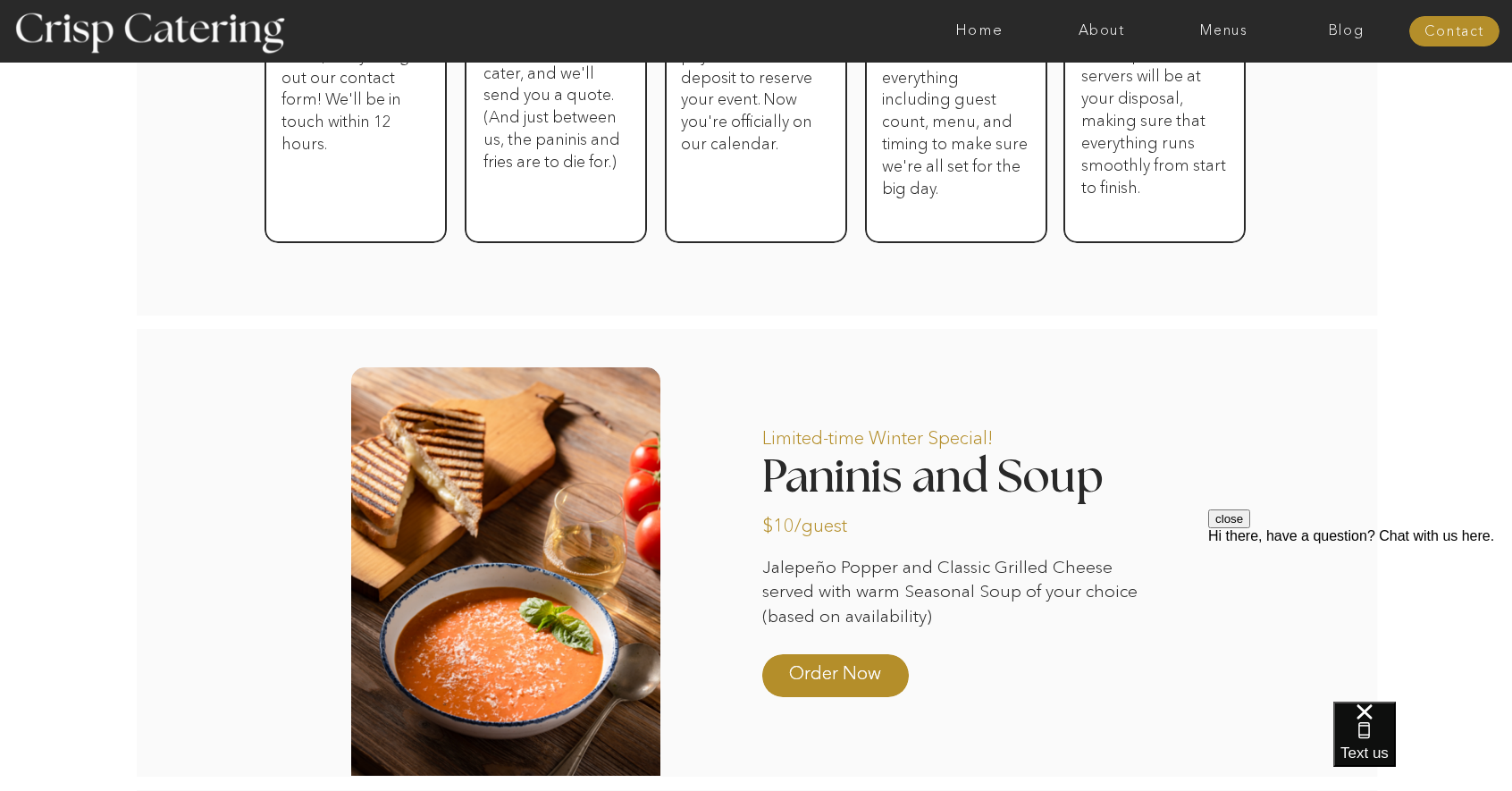
scroll to position [894, 0]
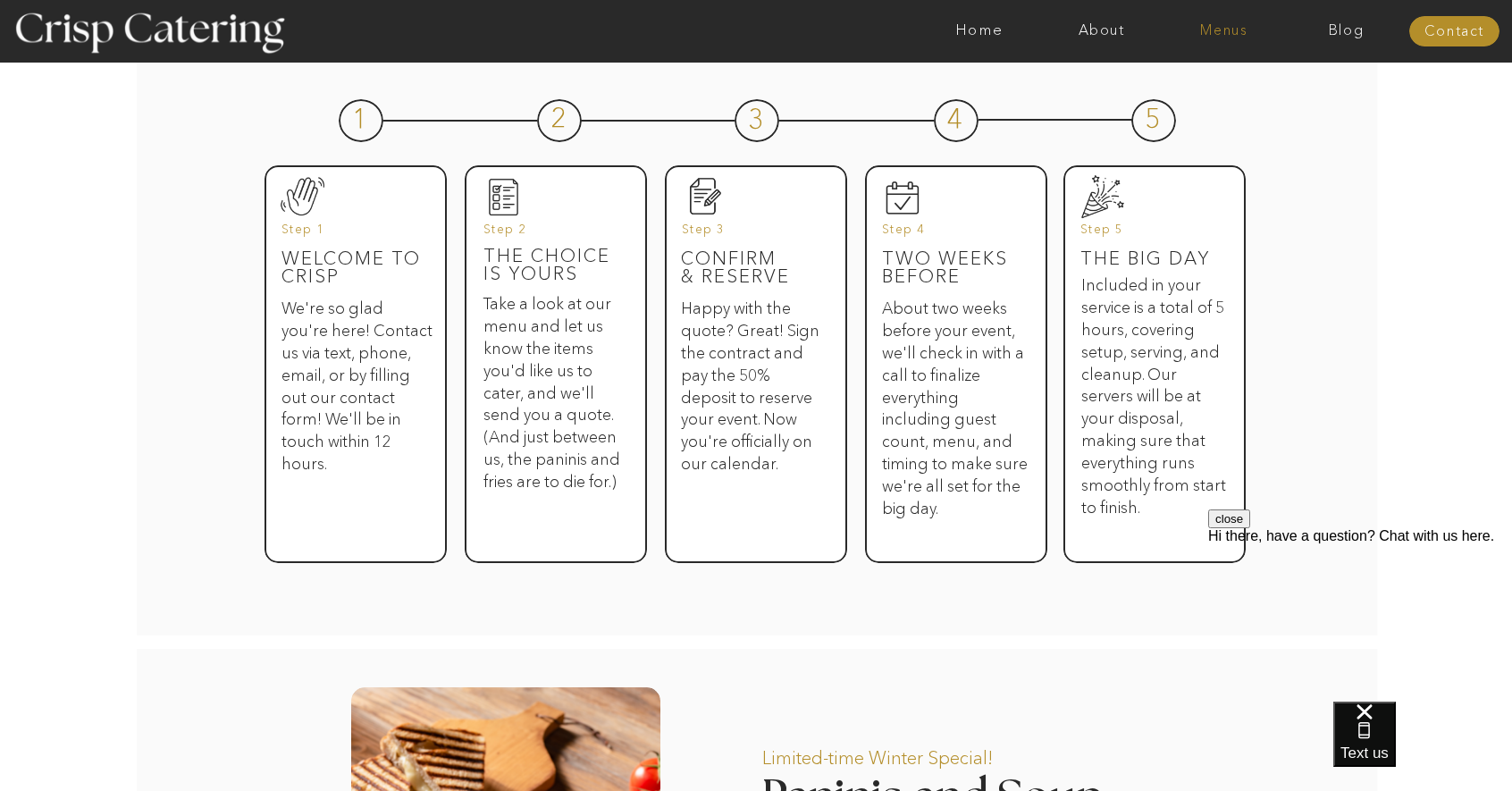
click at [1244, 36] on nav "Menus" at bounding box center [1223, 30] width 122 height 18
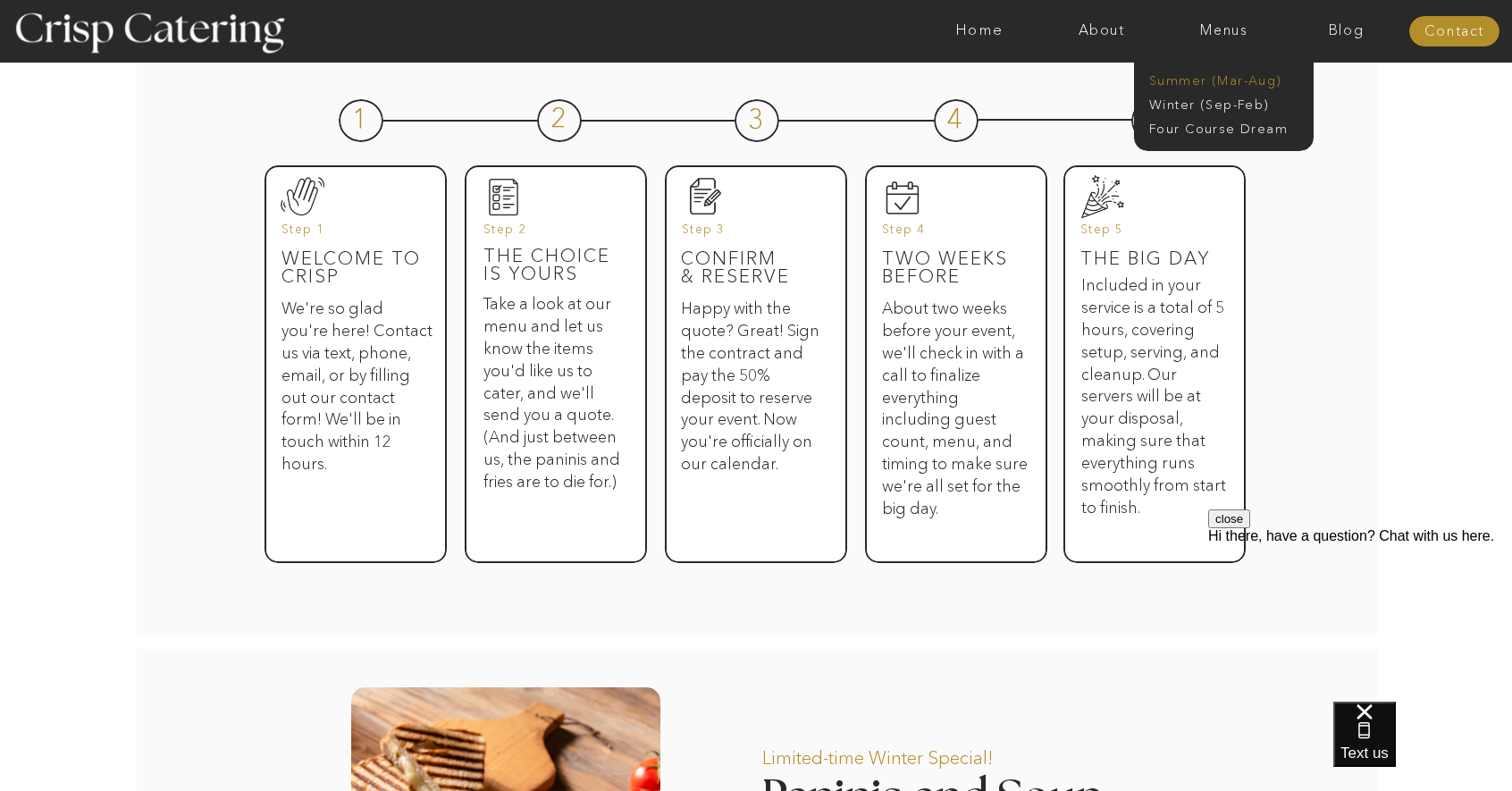
click at [1194, 77] on nav "Summer (Mar-Aug)" at bounding box center [1229, 81] width 160 height 17
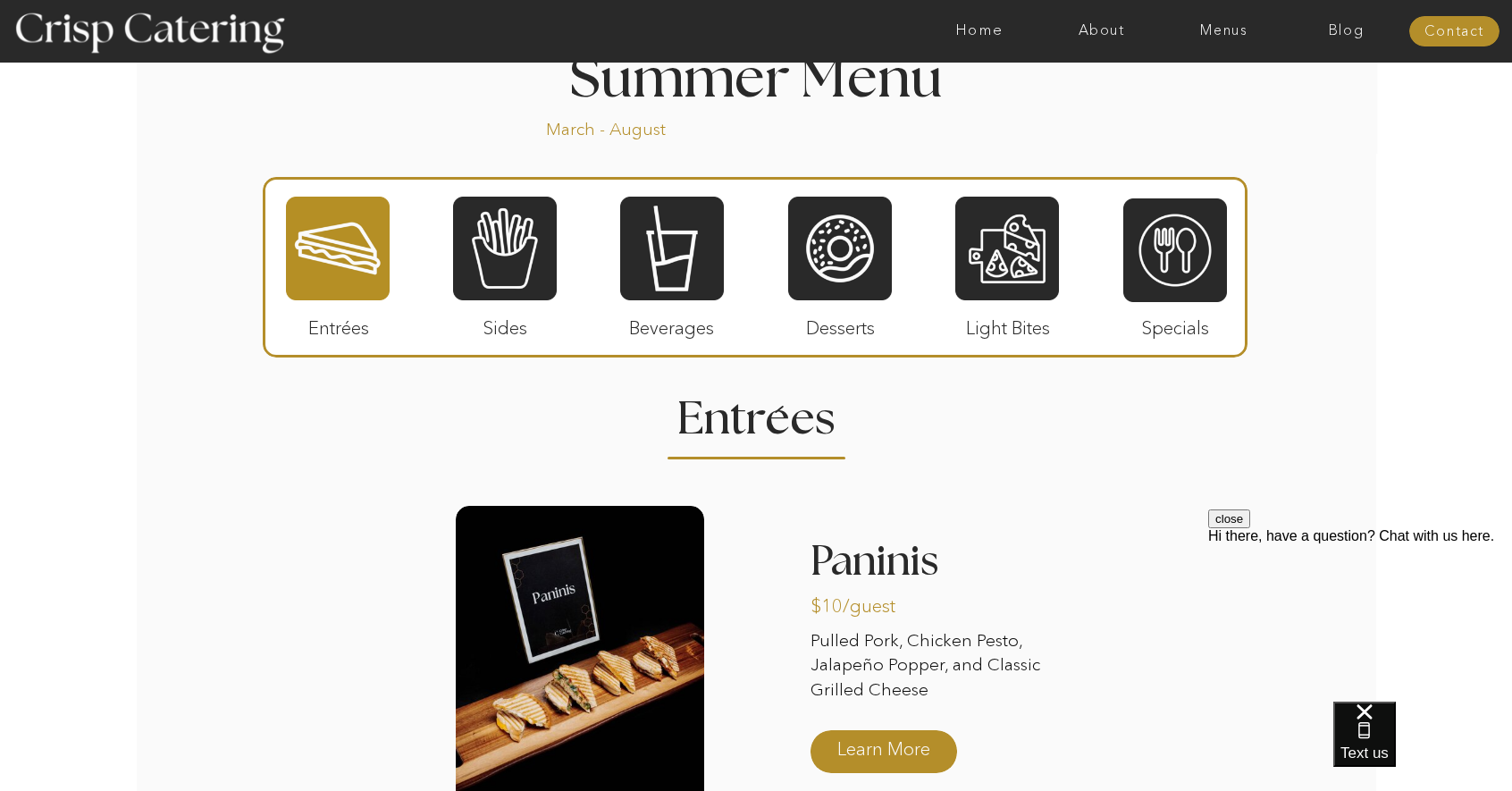
scroll to position [1609, 0]
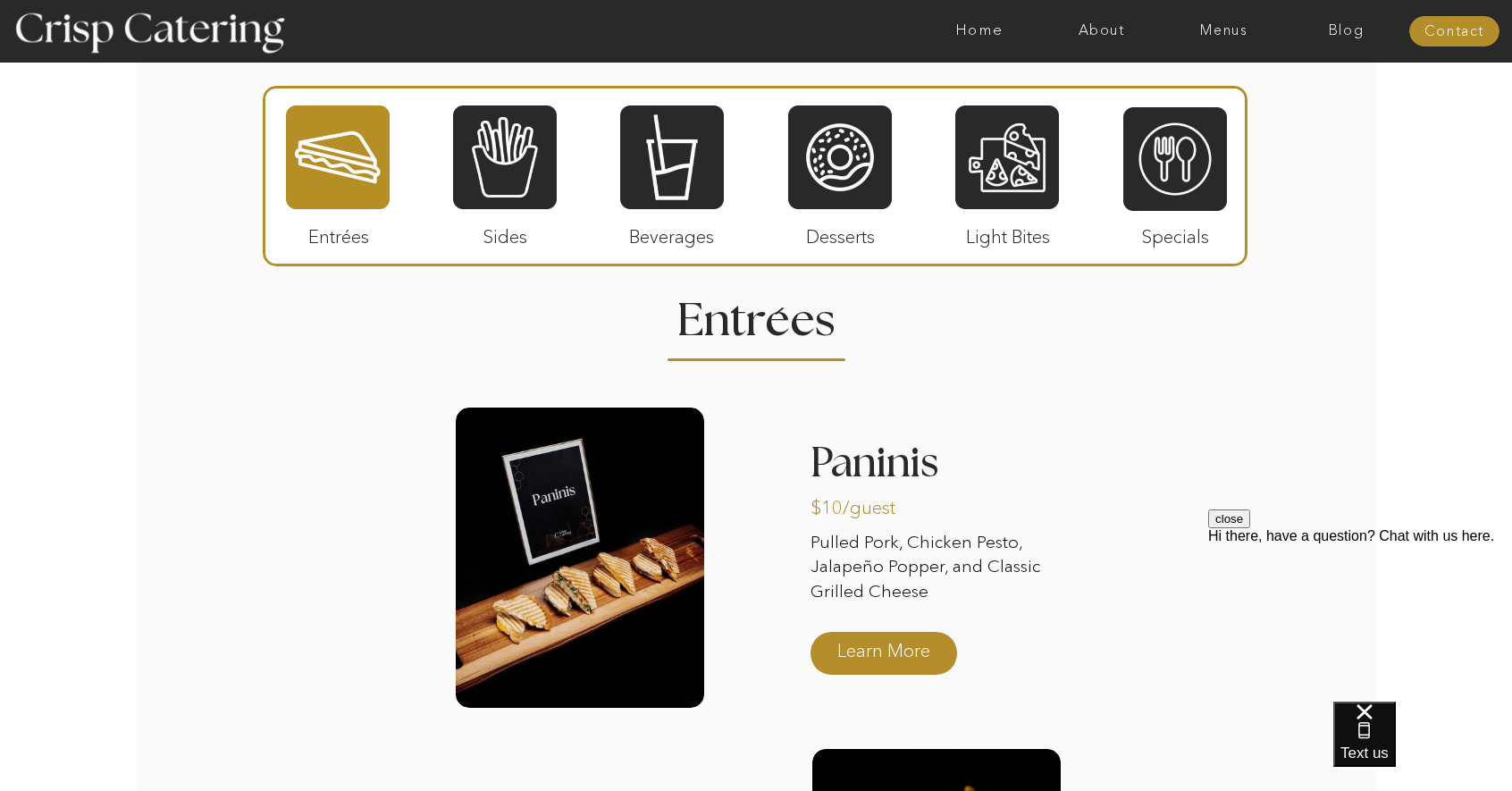
click at [502, 160] on div at bounding box center [504, 157] width 104 height 108
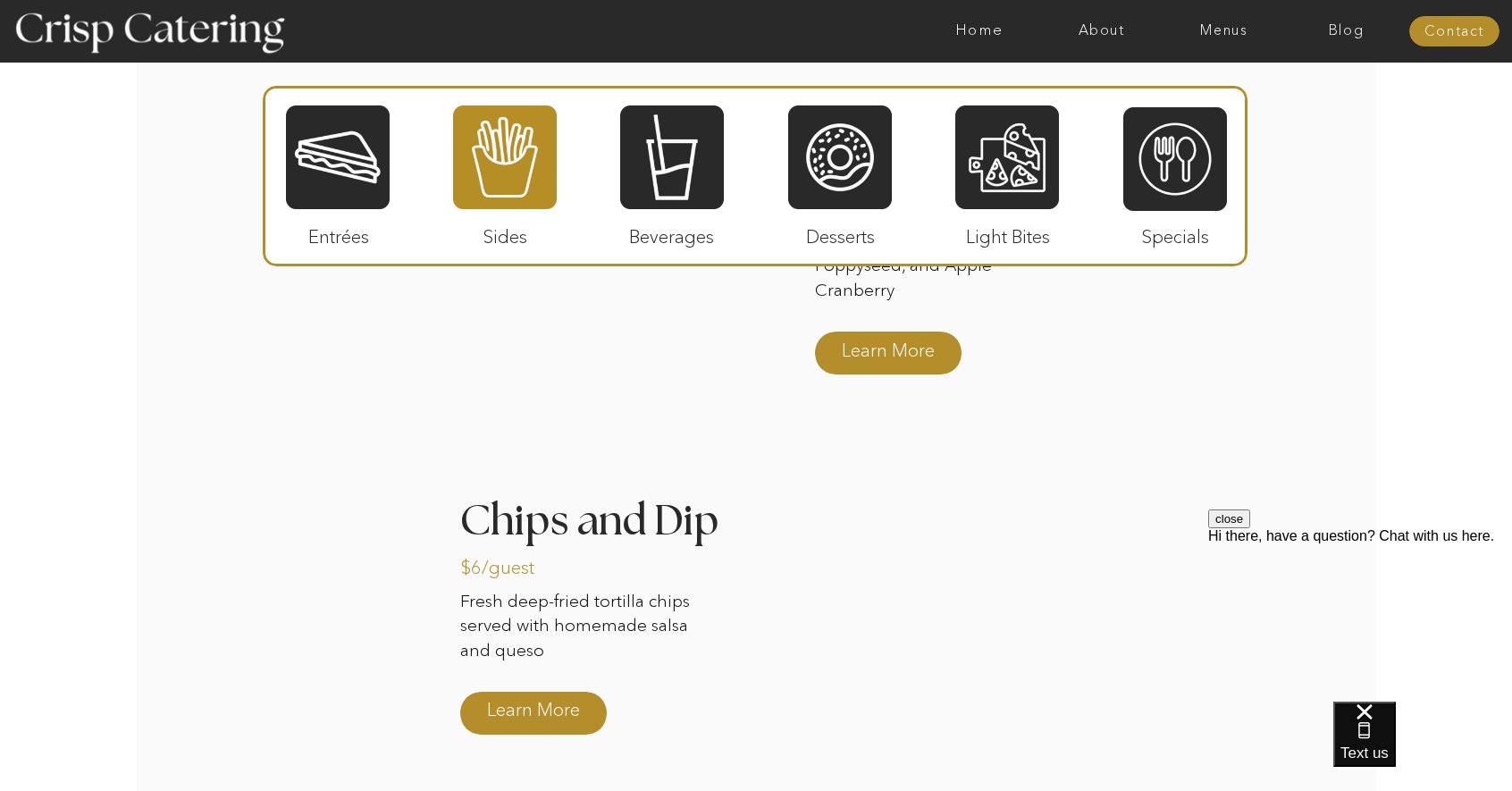
scroll to position [2323, 0]
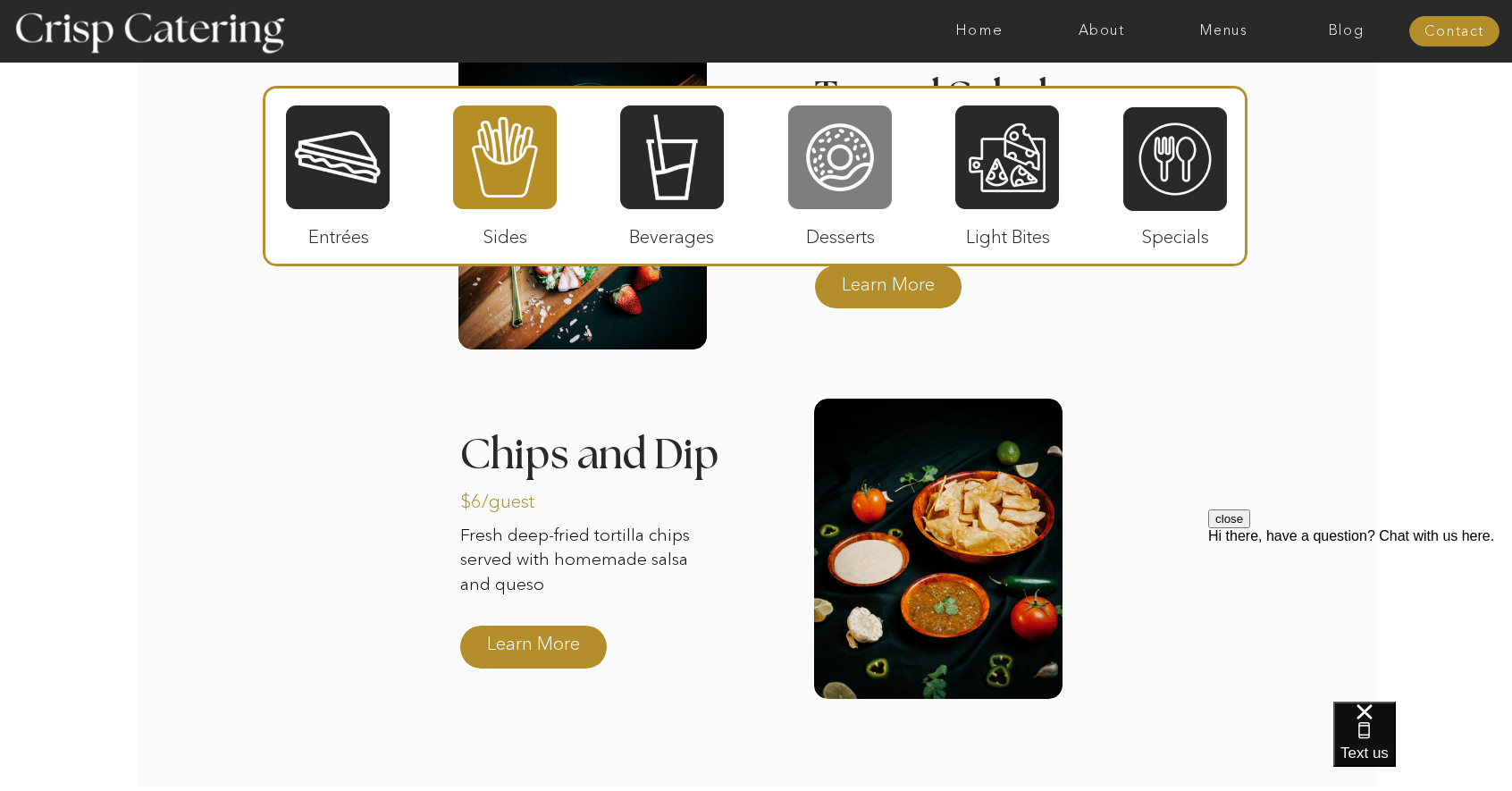
click at [837, 141] on div at bounding box center [839, 157] width 104 height 108
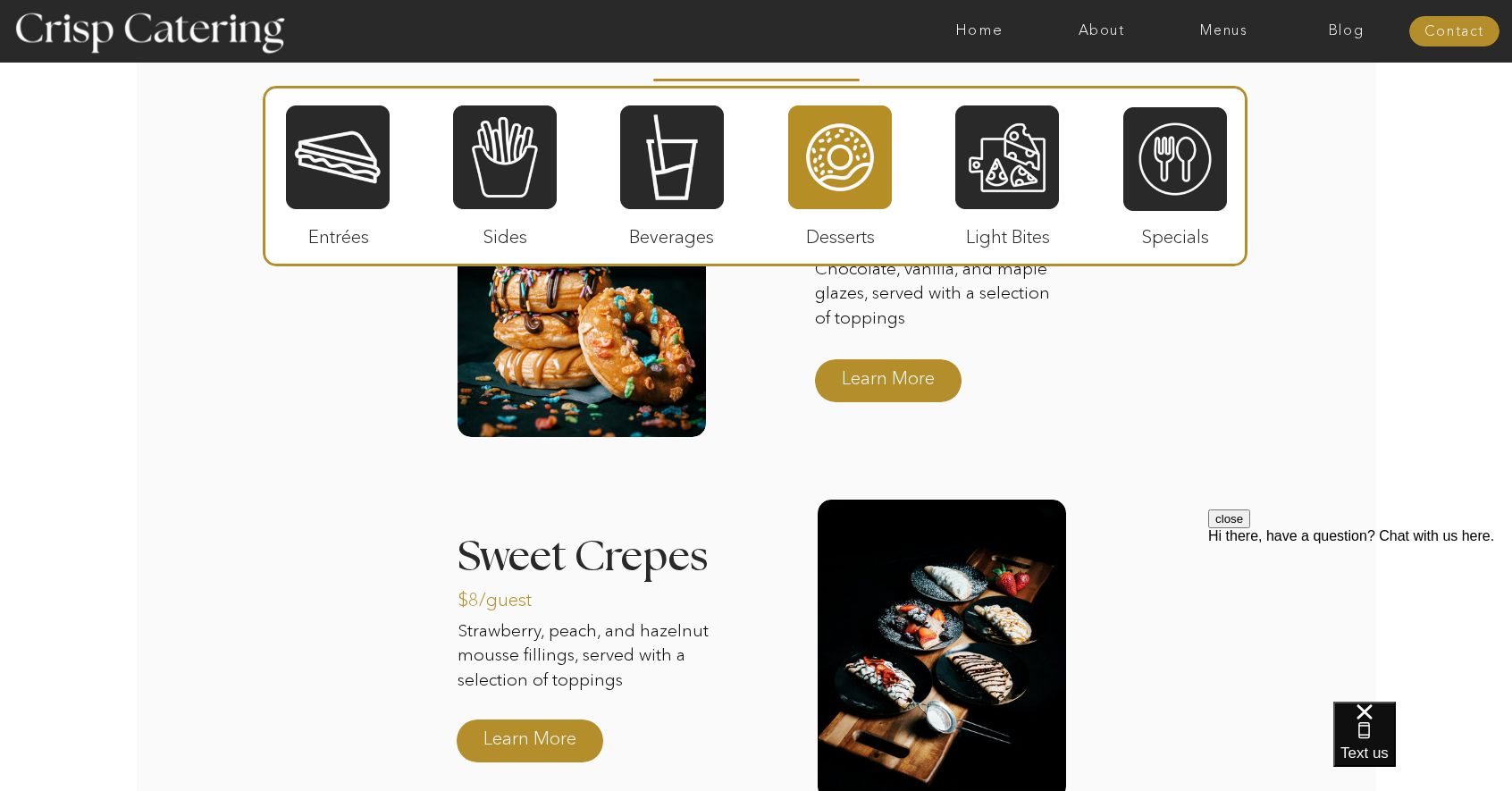
scroll to position [1788, 0]
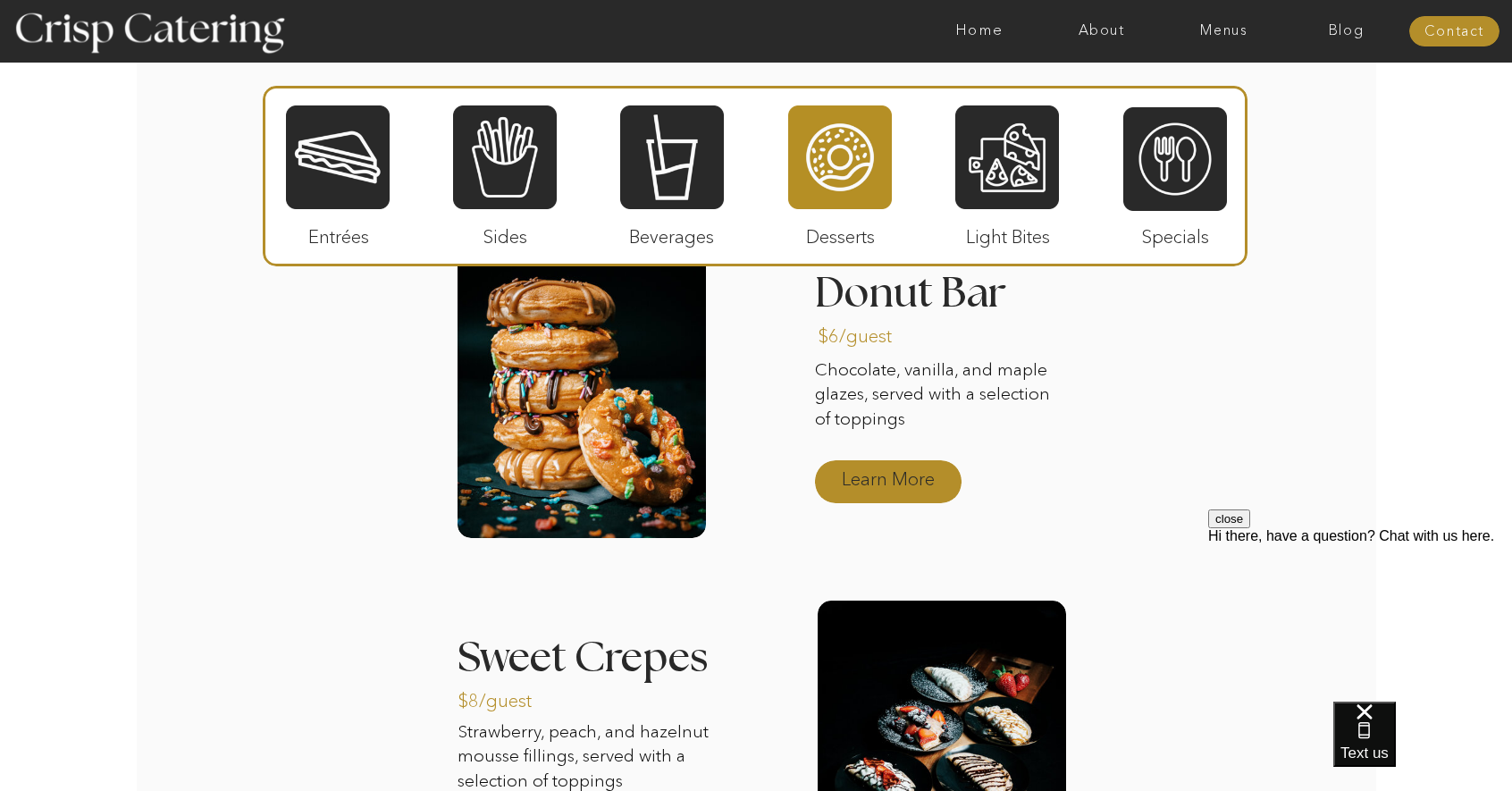
click at [918, 473] on p "Learn More" at bounding box center [887, 477] width 119 height 51
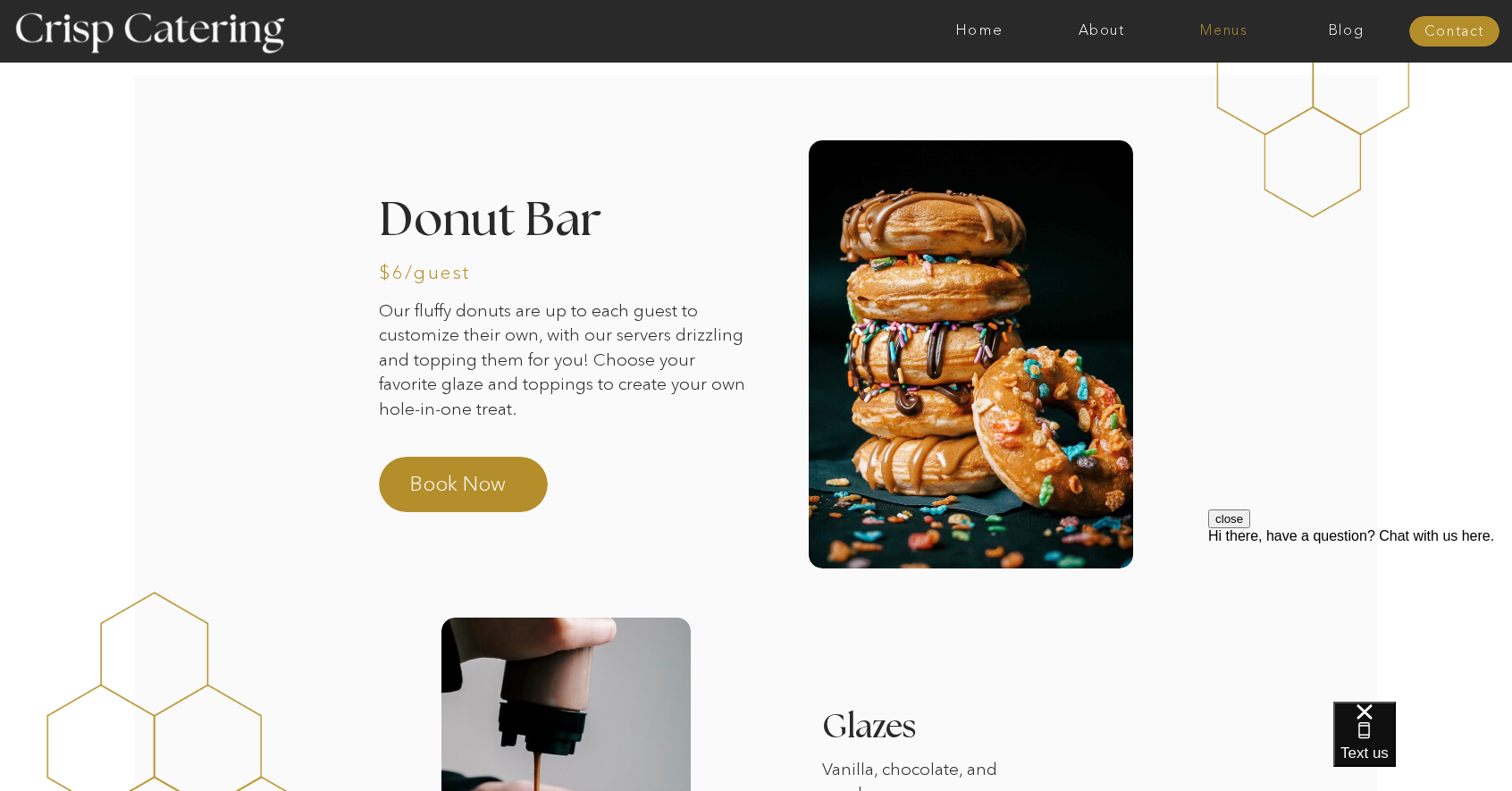
click at [1204, 32] on nav "Menus" at bounding box center [1223, 30] width 122 height 18
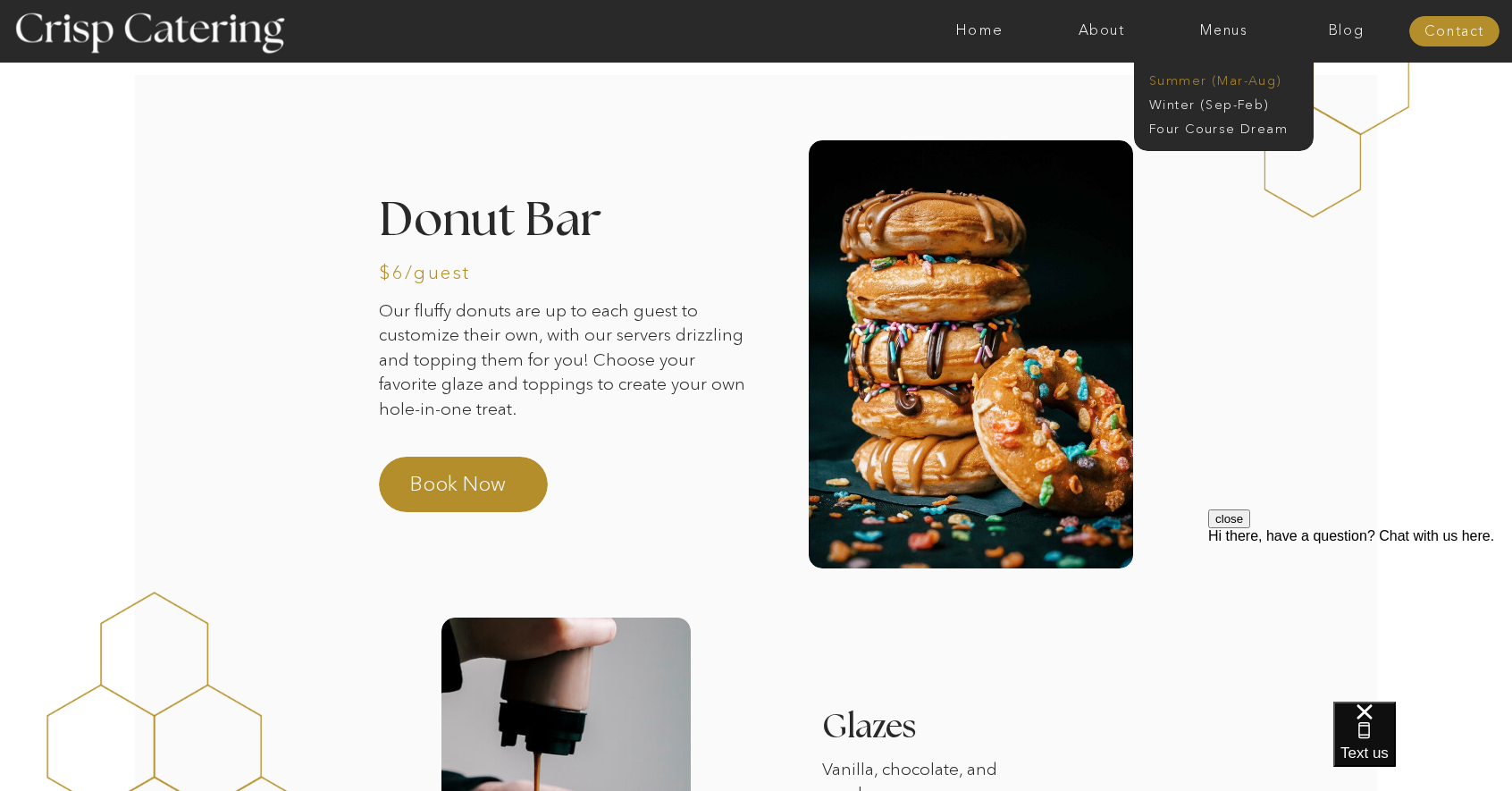
click at [1199, 88] on nav "Summer (Mar-Aug)" at bounding box center [1229, 81] width 160 height 17
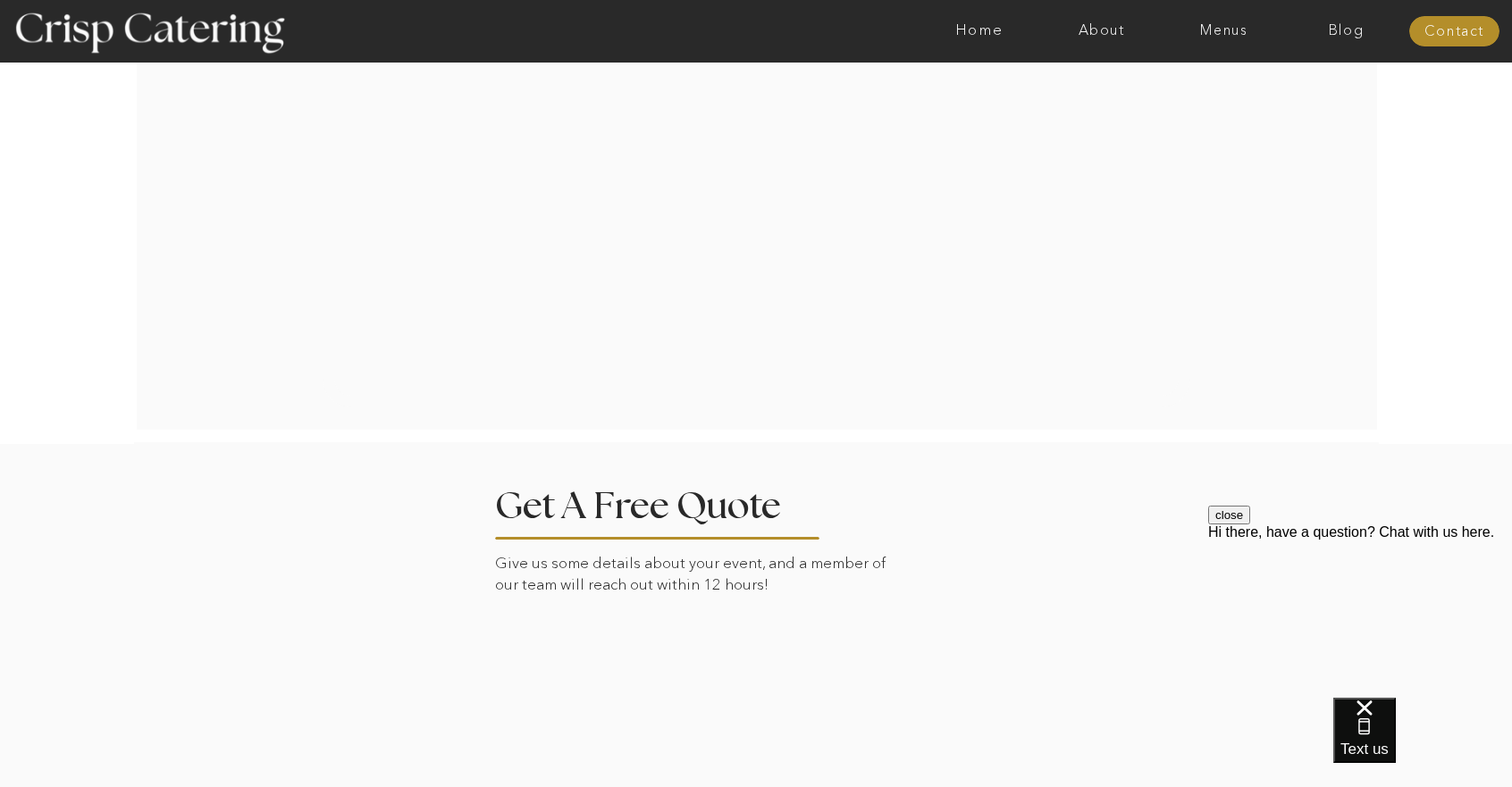
scroll to position [3367, 0]
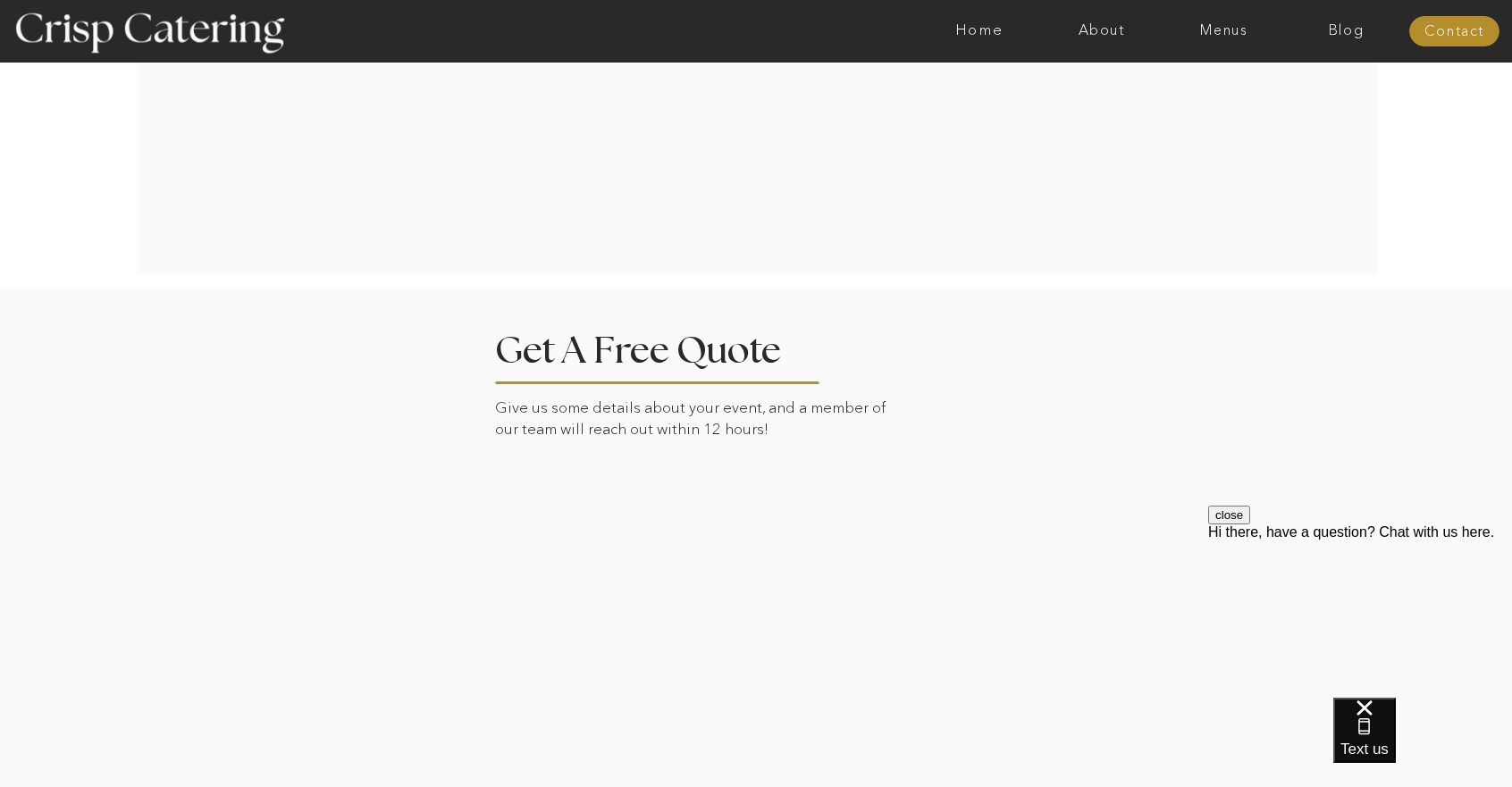
click at [347, 396] on div at bounding box center [756, 592] width 1244 height 610
